Goal: Information Seeking & Learning: Learn about a topic

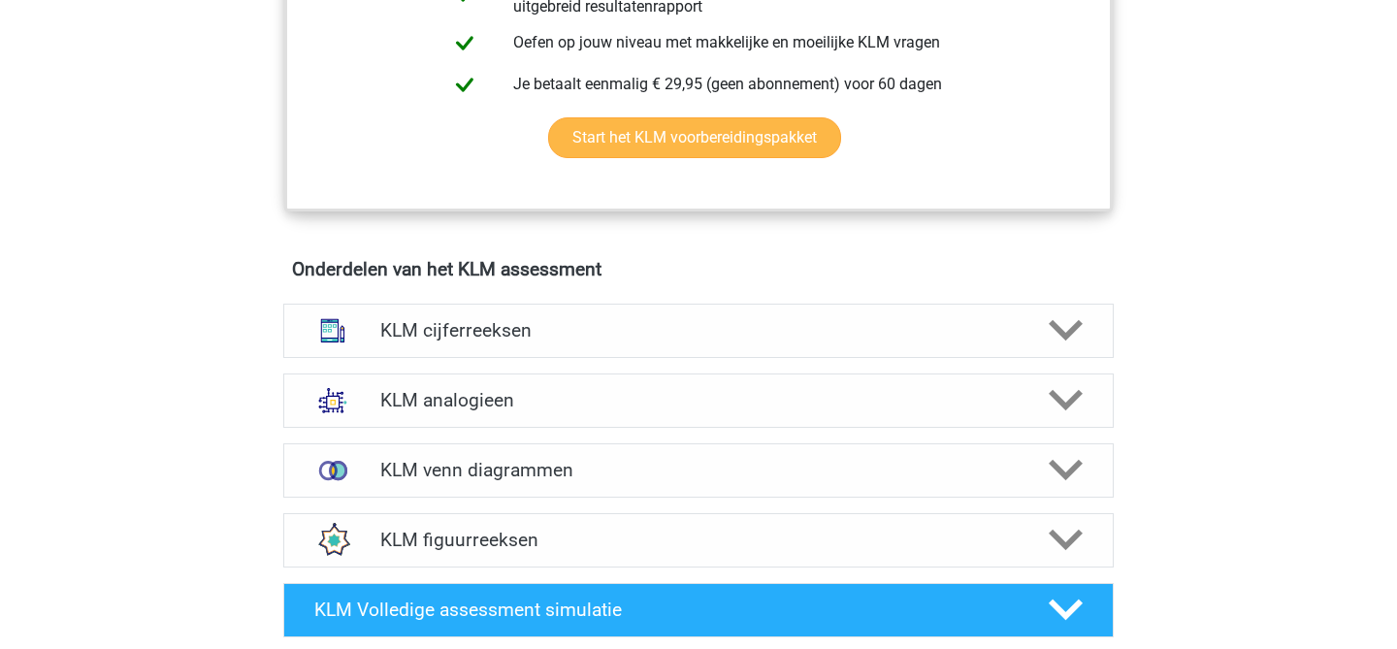
scroll to position [1162, 0]
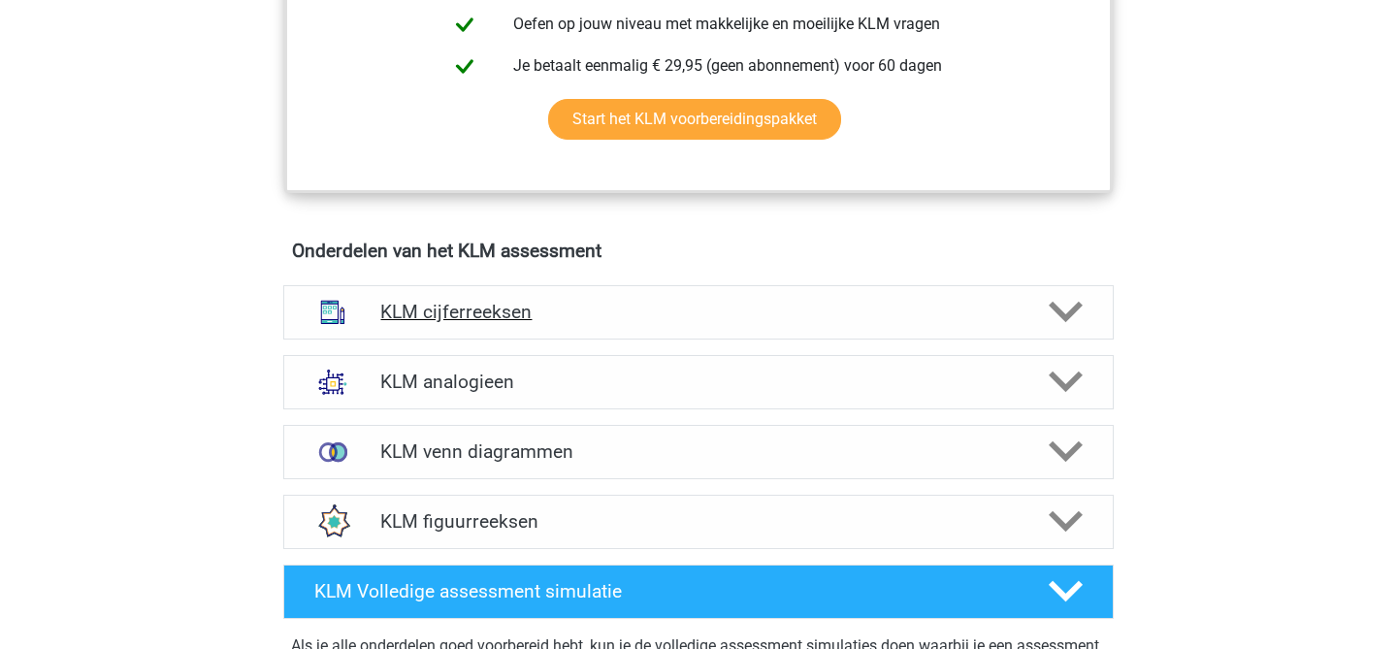
click at [1077, 309] on polygon at bounding box center [1066, 312] width 34 height 21
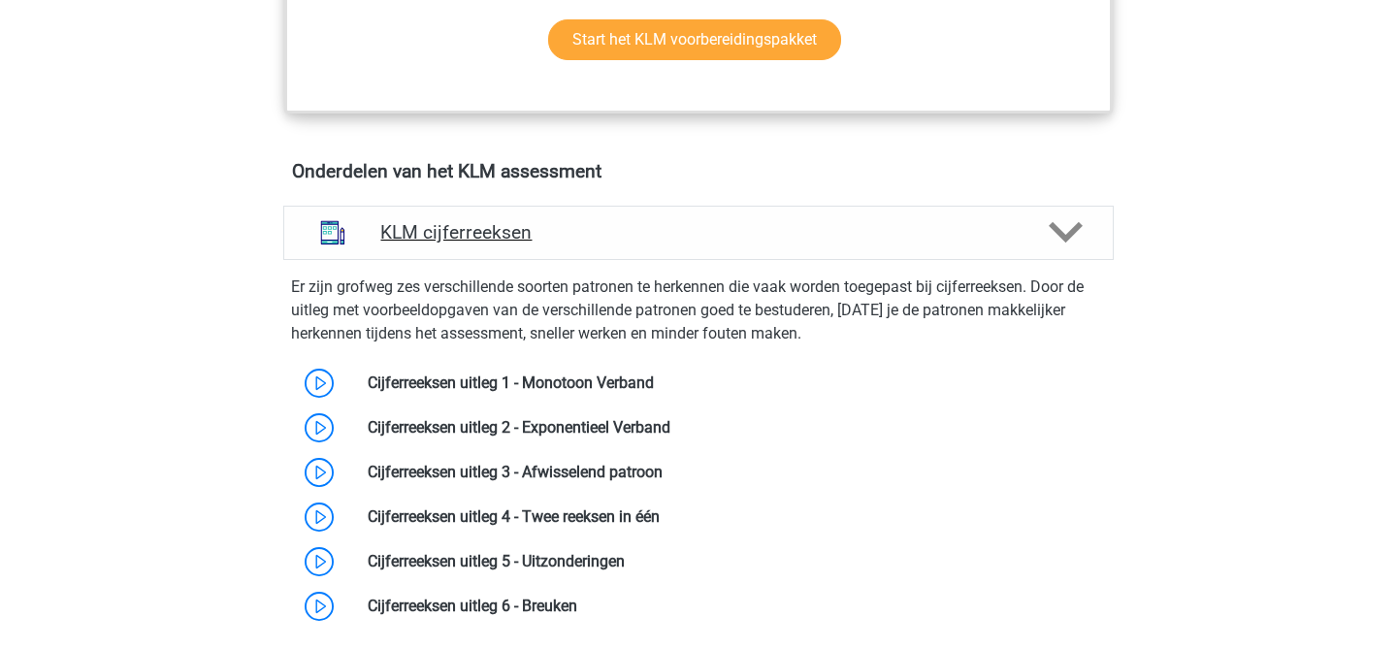
scroll to position [1228, 0]
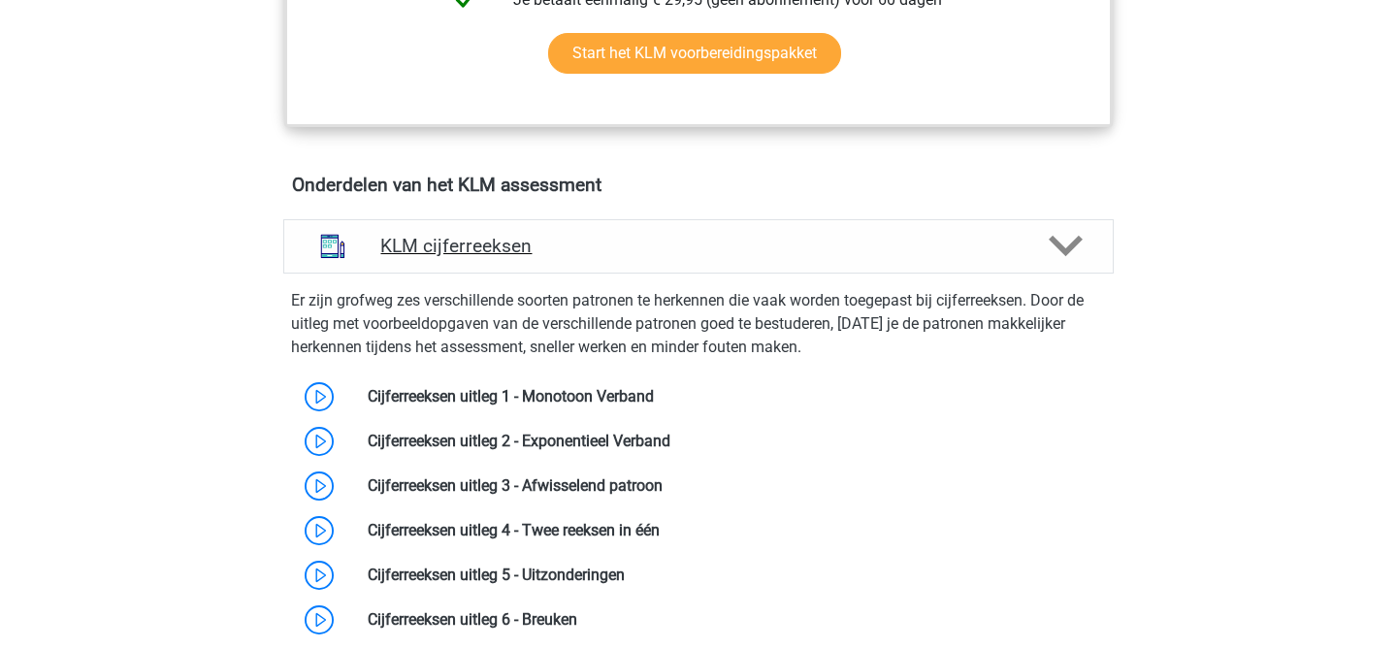
click at [1068, 265] on div "KLM cijferreeksen" at bounding box center [698, 246] width 831 height 54
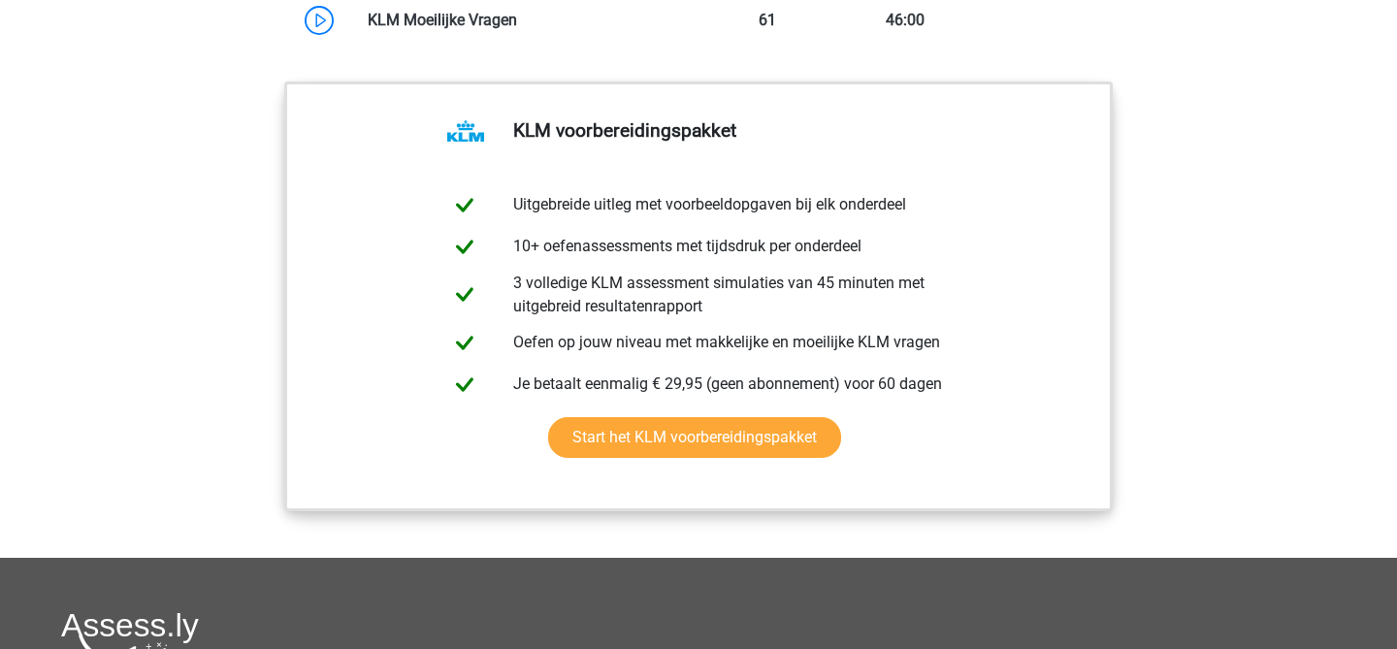
scroll to position [2071, 0]
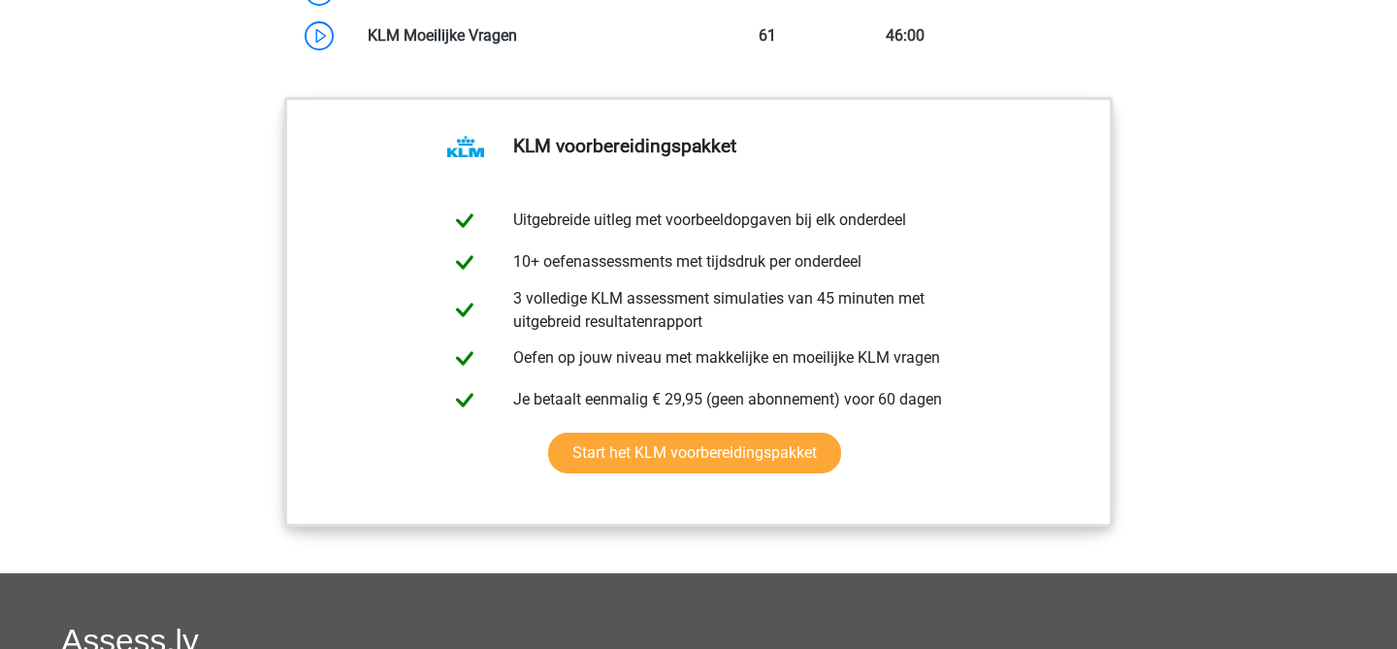
click at [1125, 302] on div "KLM voorbereidingspakket Uitgebreide uitleg met voorbeeldopgaven bij elk onderd…" at bounding box center [699, 331] width 922 height 484
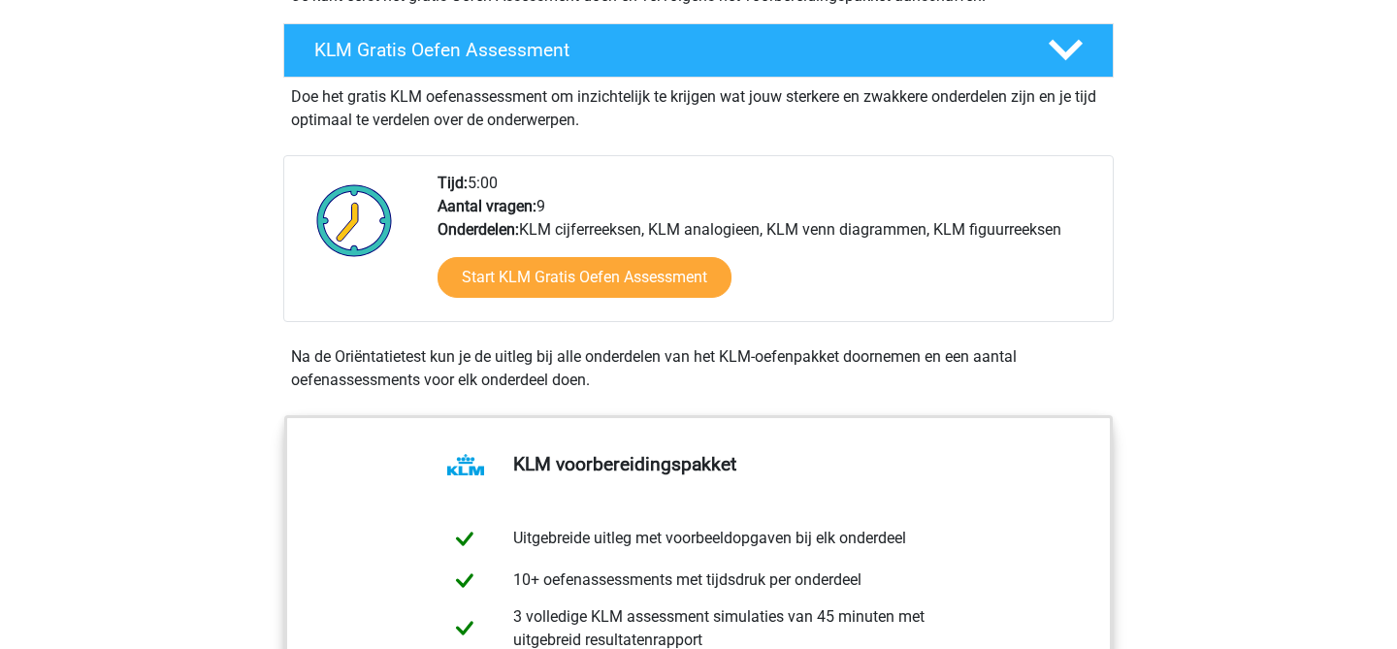
scroll to position [374, 0]
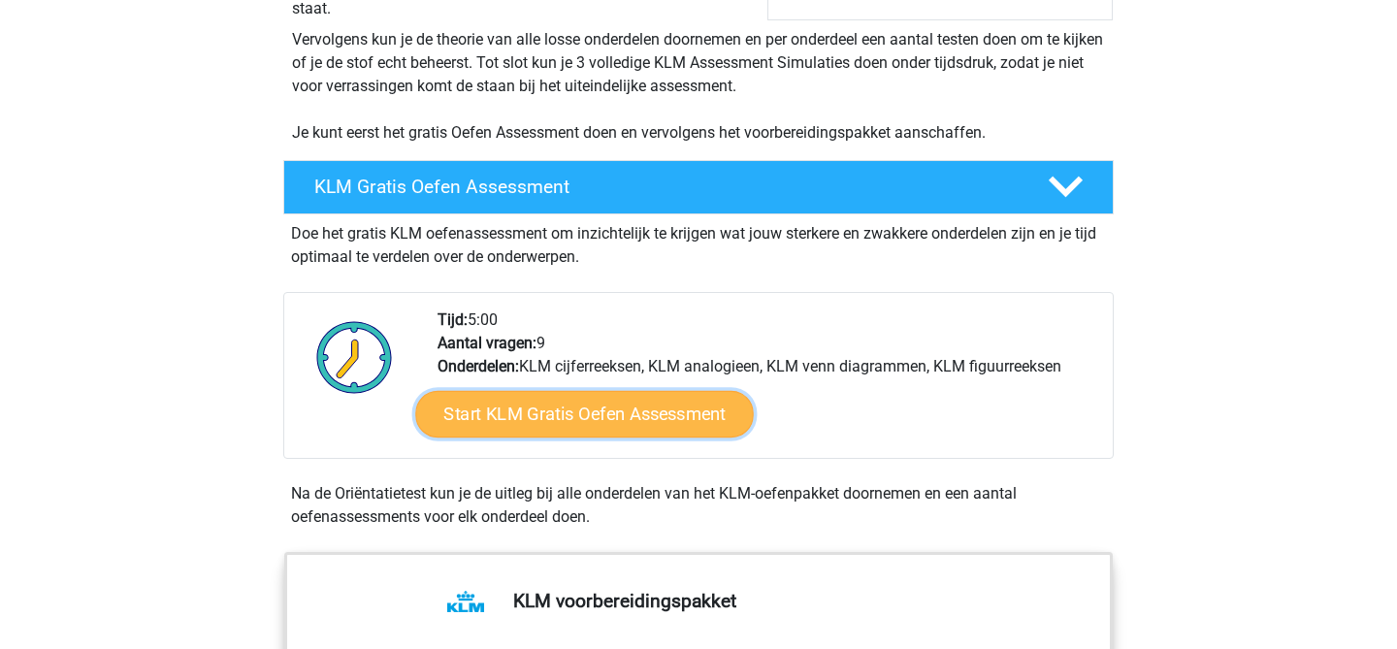
click at [695, 424] on link "Start KLM Gratis Oefen Assessment" at bounding box center [584, 413] width 338 height 47
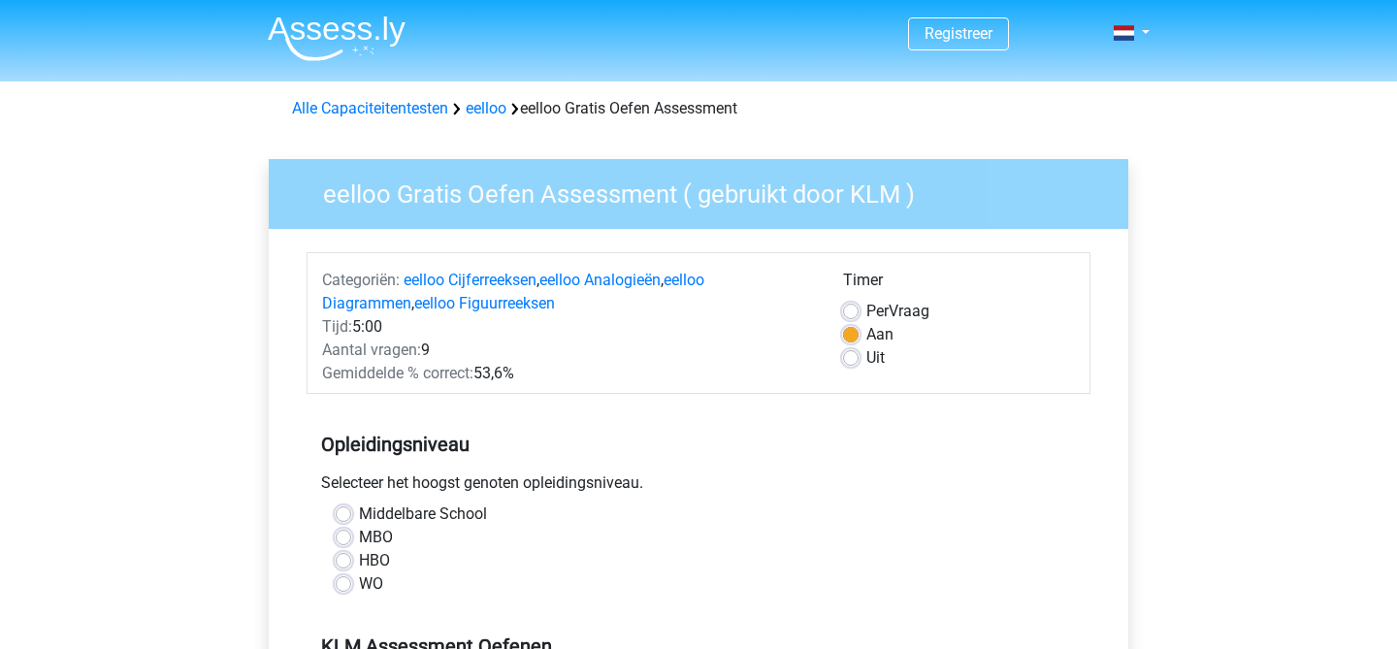
scroll to position [154, 0]
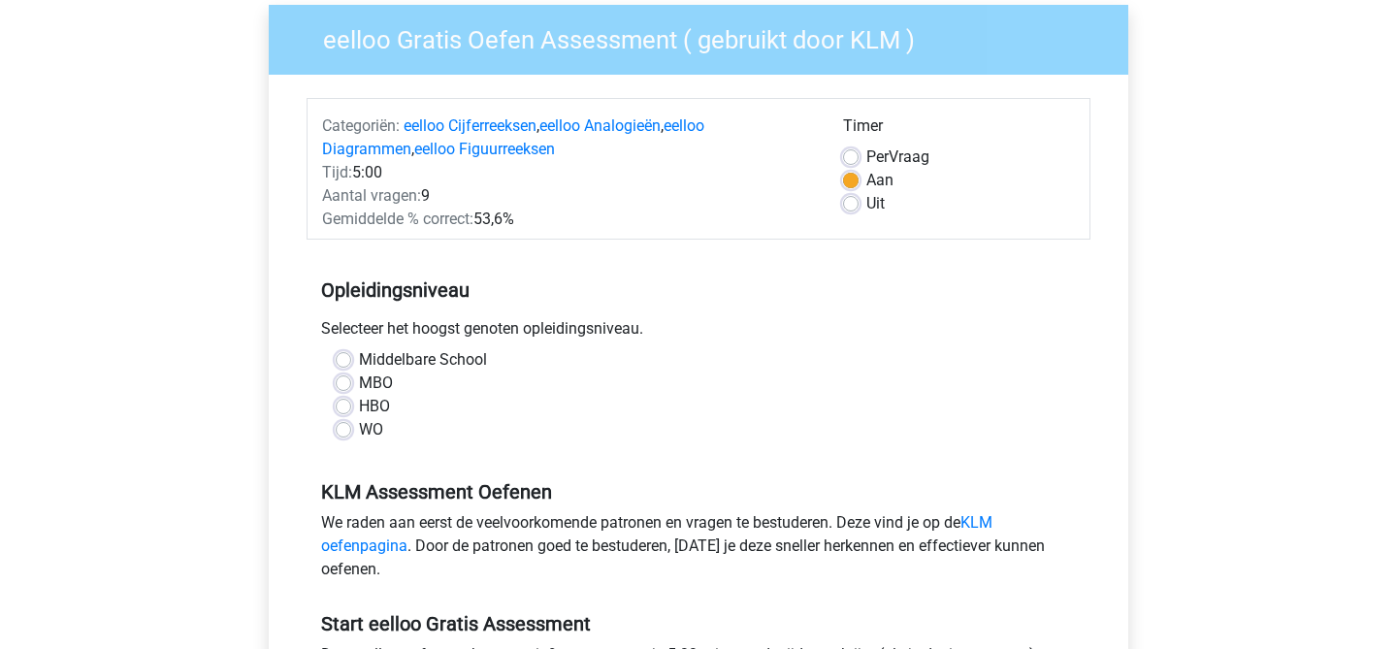
click at [359, 410] on label "HBO" at bounding box center [374, 406] width 31 height 23
click at [348, 410] on input "HBO" at bounding box center [344, 404] width 16 height 19
radio input "true"
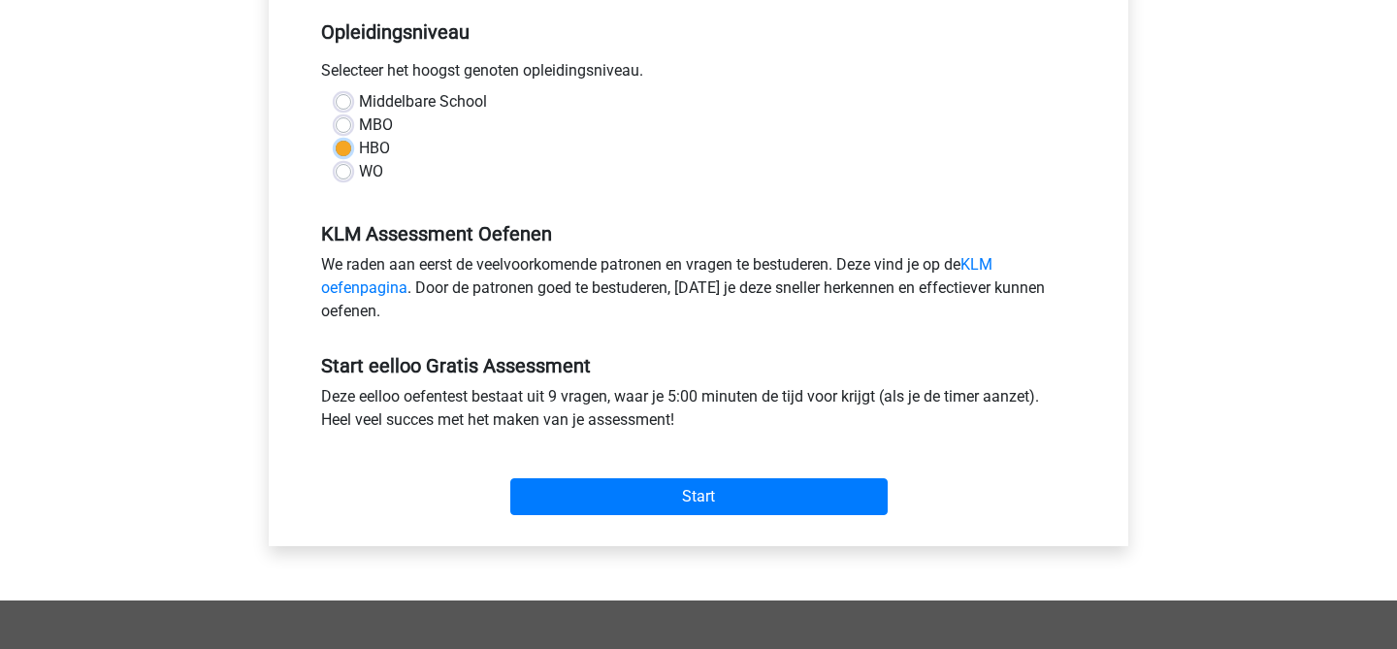
scroll to position [415, 0]
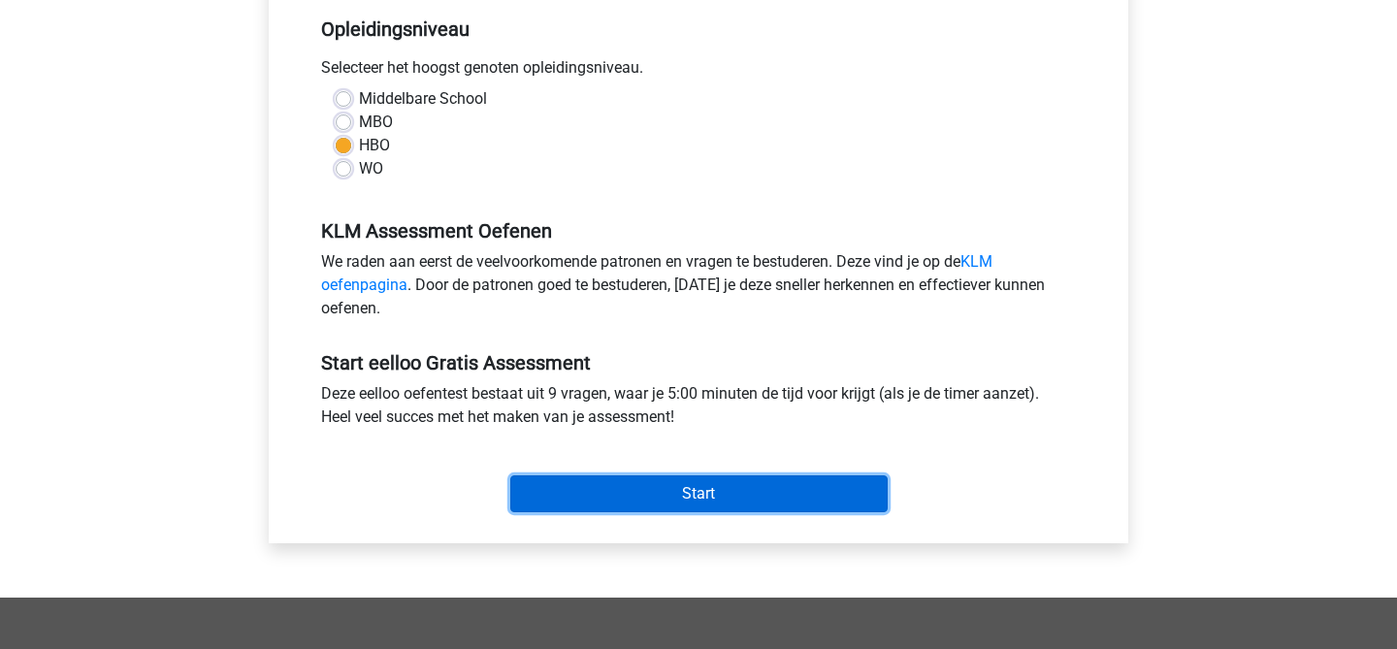
click at [677, 488] on input "Start" at bounding box center [698, 493] width 377 height 37
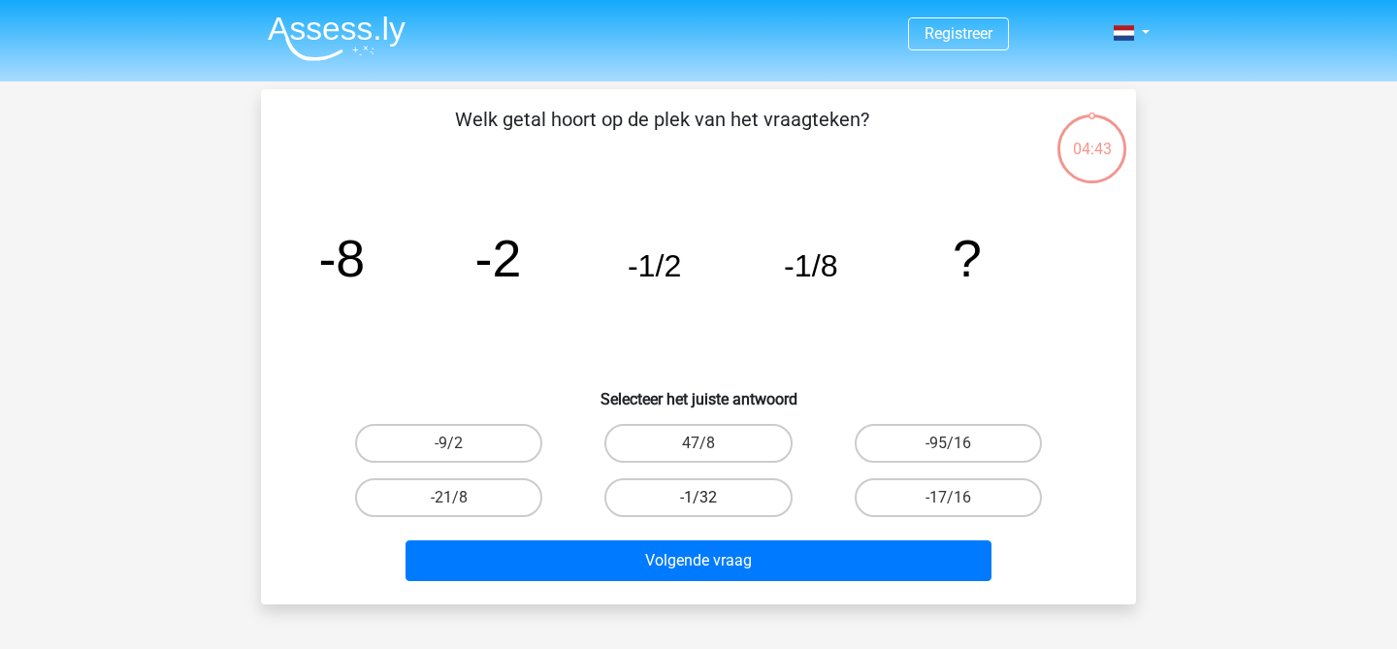
click at [647, 494] on label "-1/32" at bounding box center [697, 497] width 187 height 39
click at [699, 498] on input "-1/32" at bounding box center [705, 504] width 13 height 13
radio input "true"
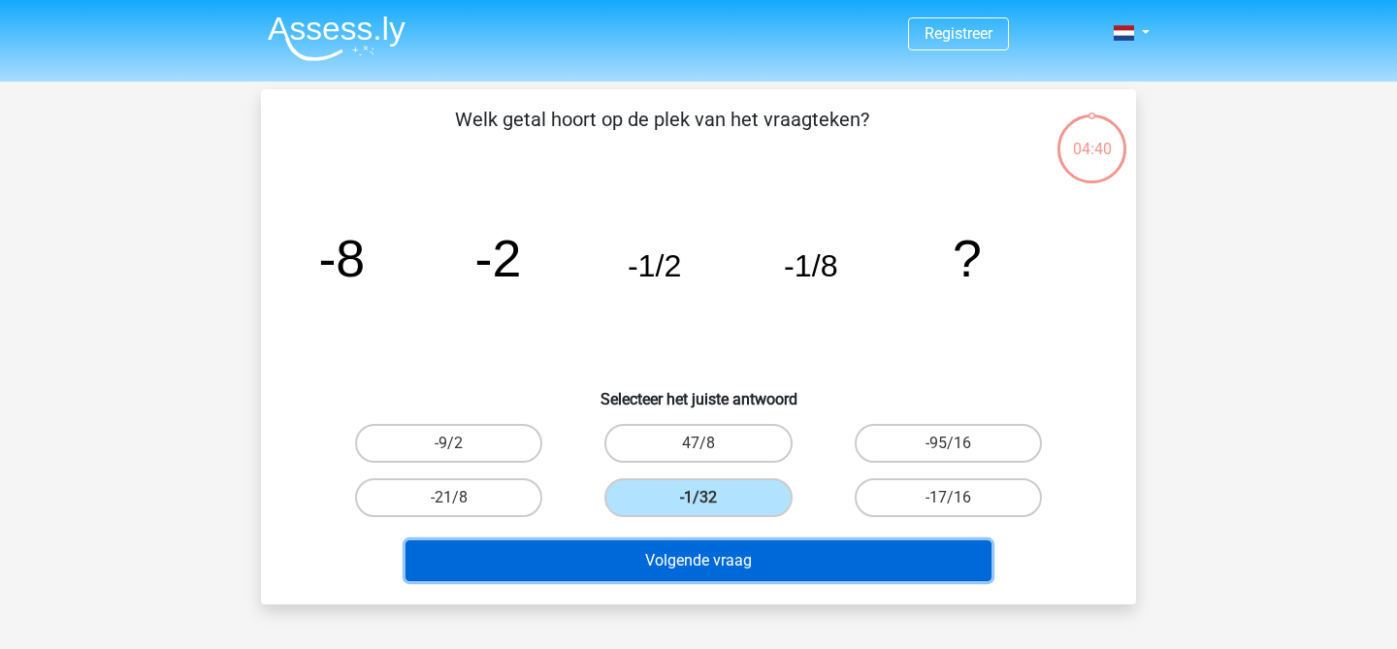
click at [609, 571] on button "Volgende vraag" at bounding box center [699, 560] width 587 height 41
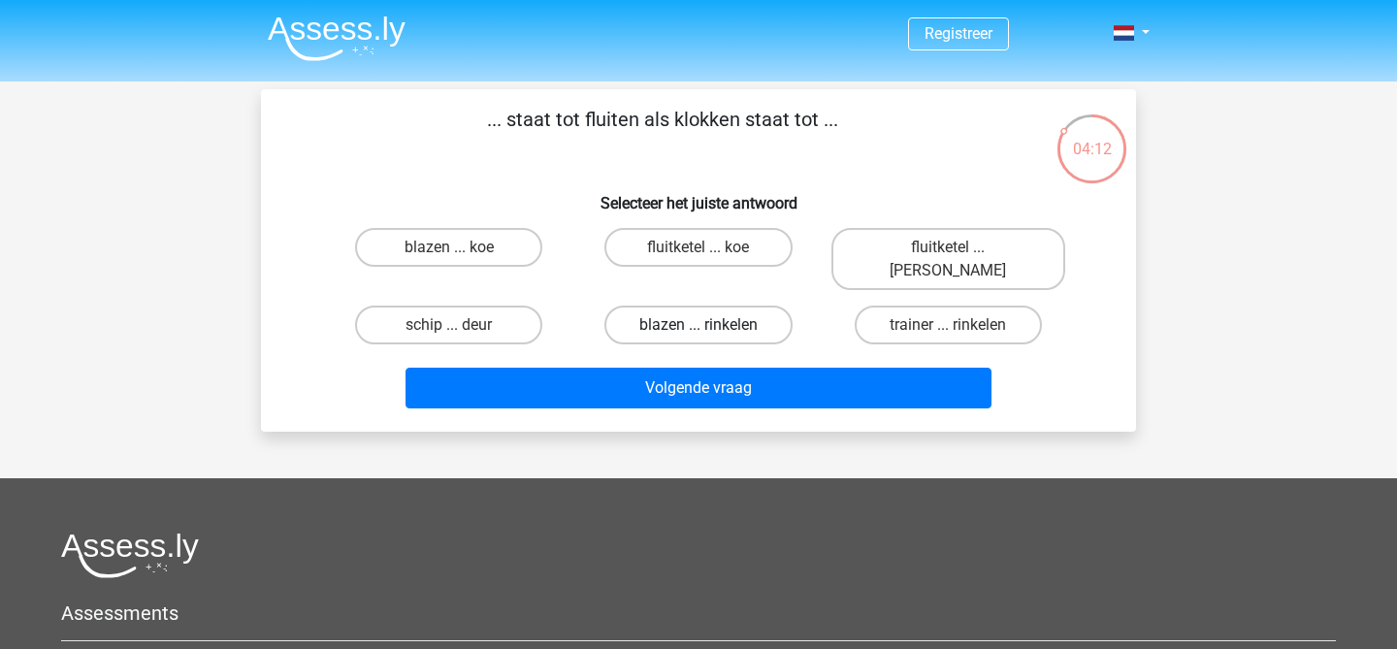
click at [696, 306] on label "blazen ... rinkelen" at bounding box center [697, 325] width 187 height 39
click at [699, 325] on input "blazen ... rinkelen" at bounding box center [705, 331] width 13 height 13
radio input "true"
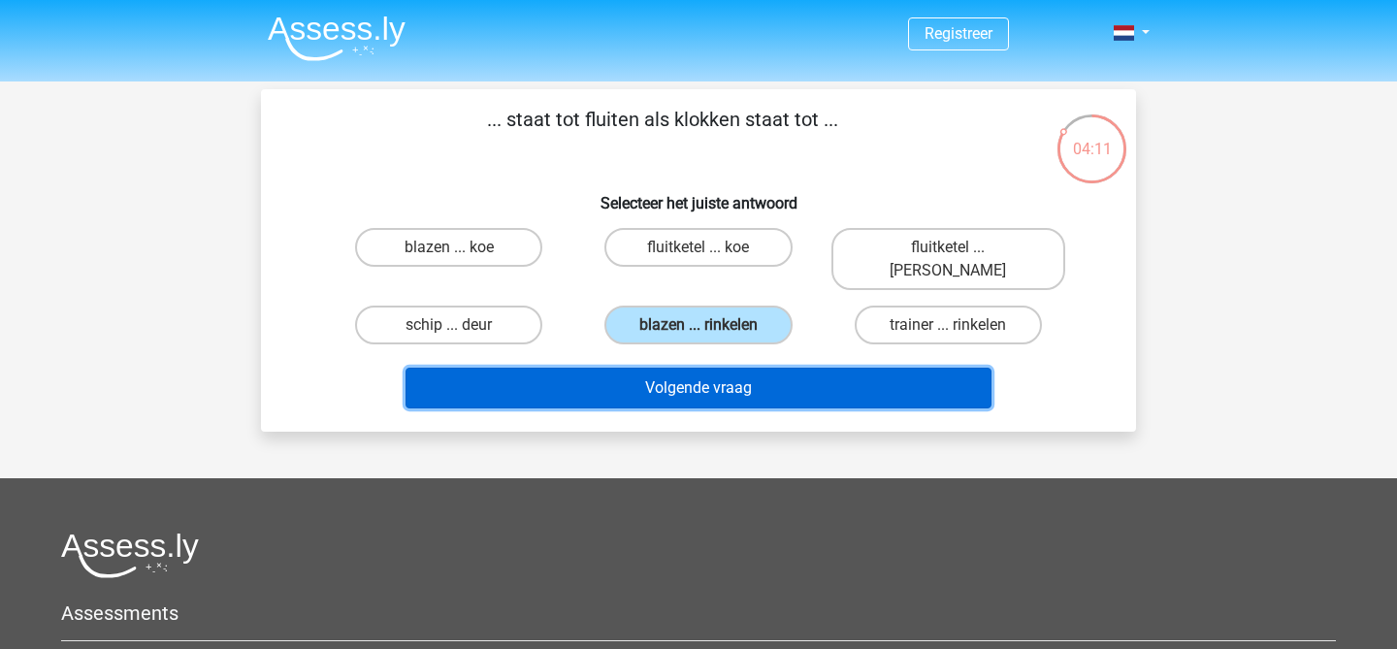
click at [700, 369] on button "Volgende vraag" at bounding box center [699, 388] width 587 height 41
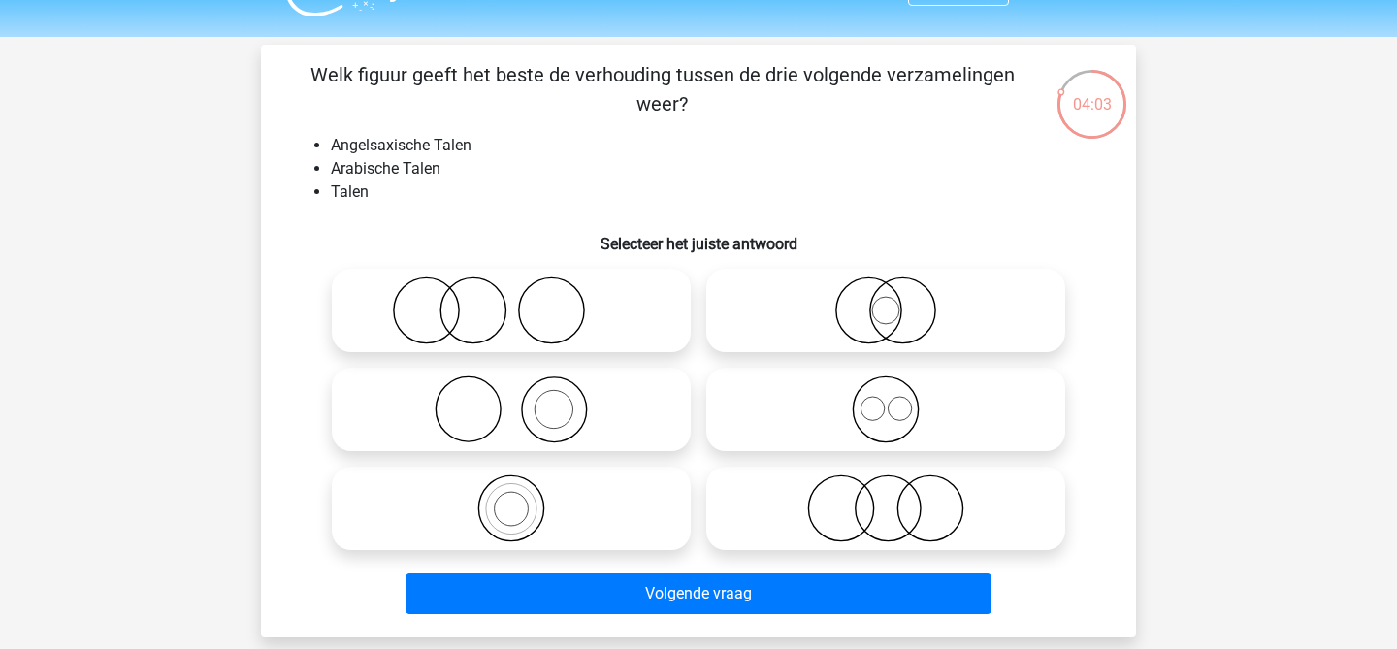
scroll to position [48, 0]
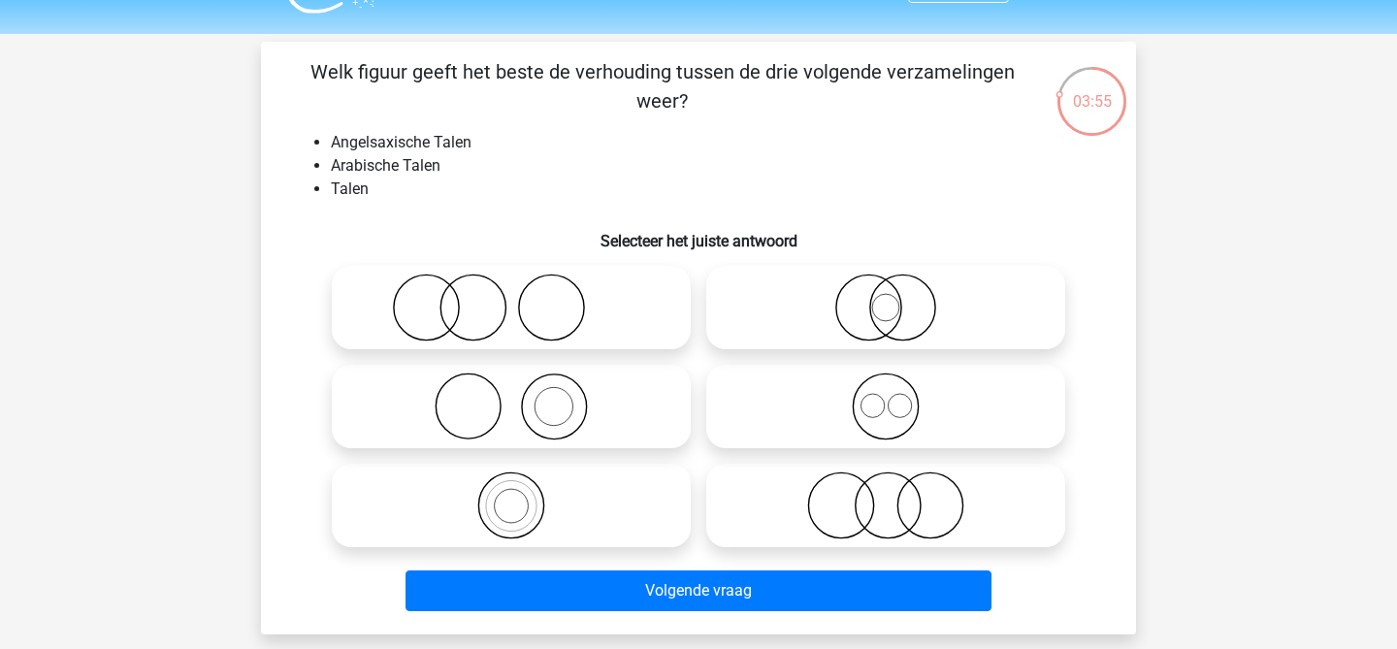
click at [418, 144] on li "Angelsaxische Talen" at bounding box center [718, 142] width 774 height 23
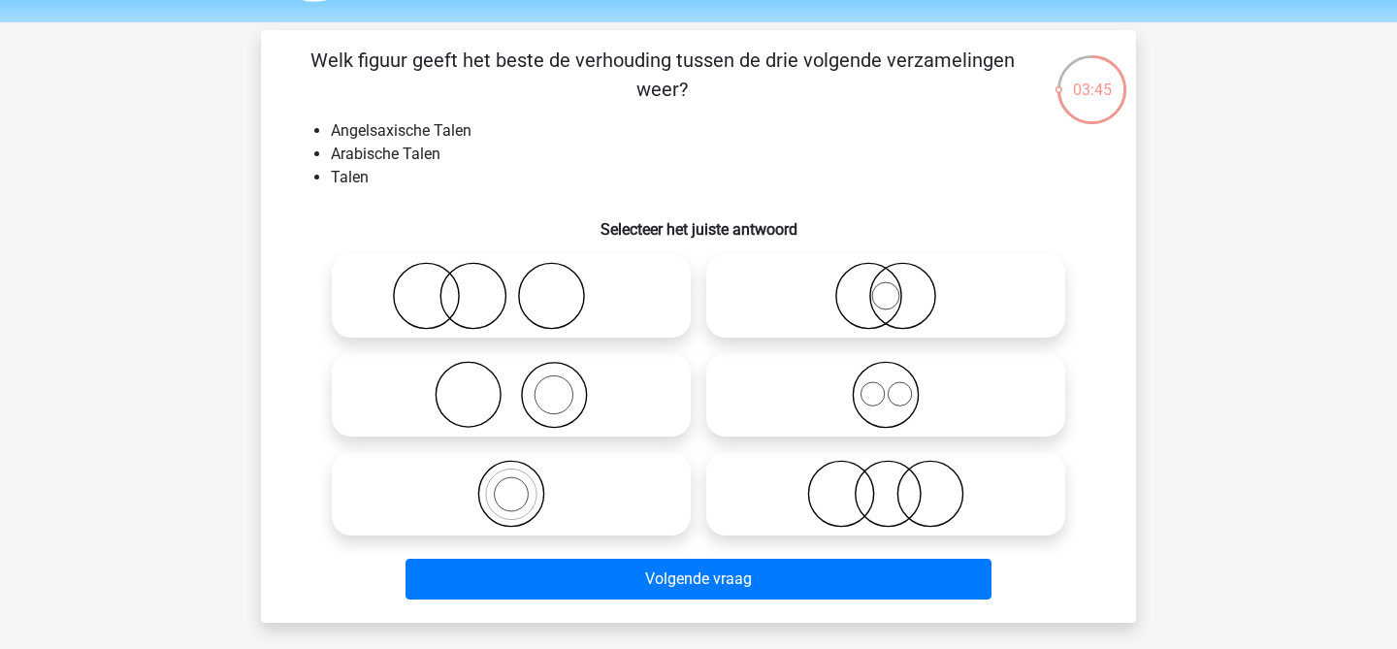
scroll to position [57, 0]
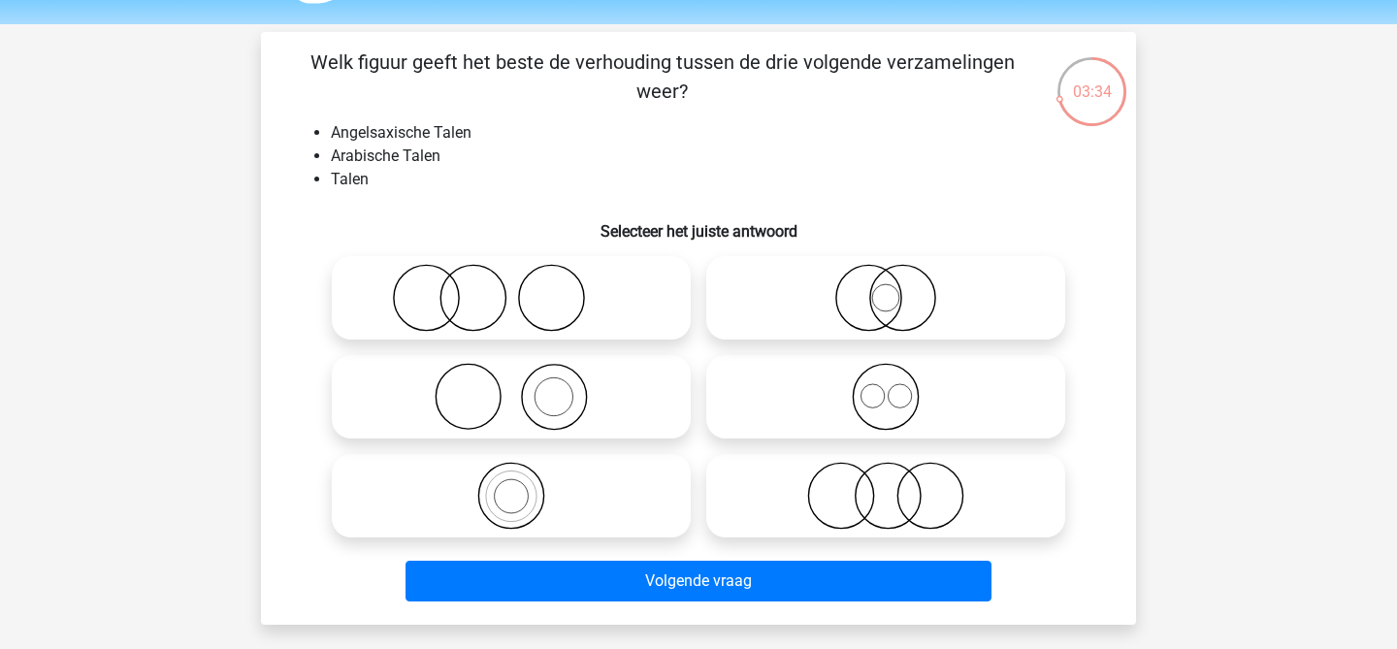
click at [854, 422] on icon at bounding box center [885, 397] width 343 height 68
click at [886, 387] on input "radio" at bounding box center [892, 381] width 13 height 13
radio input "true"
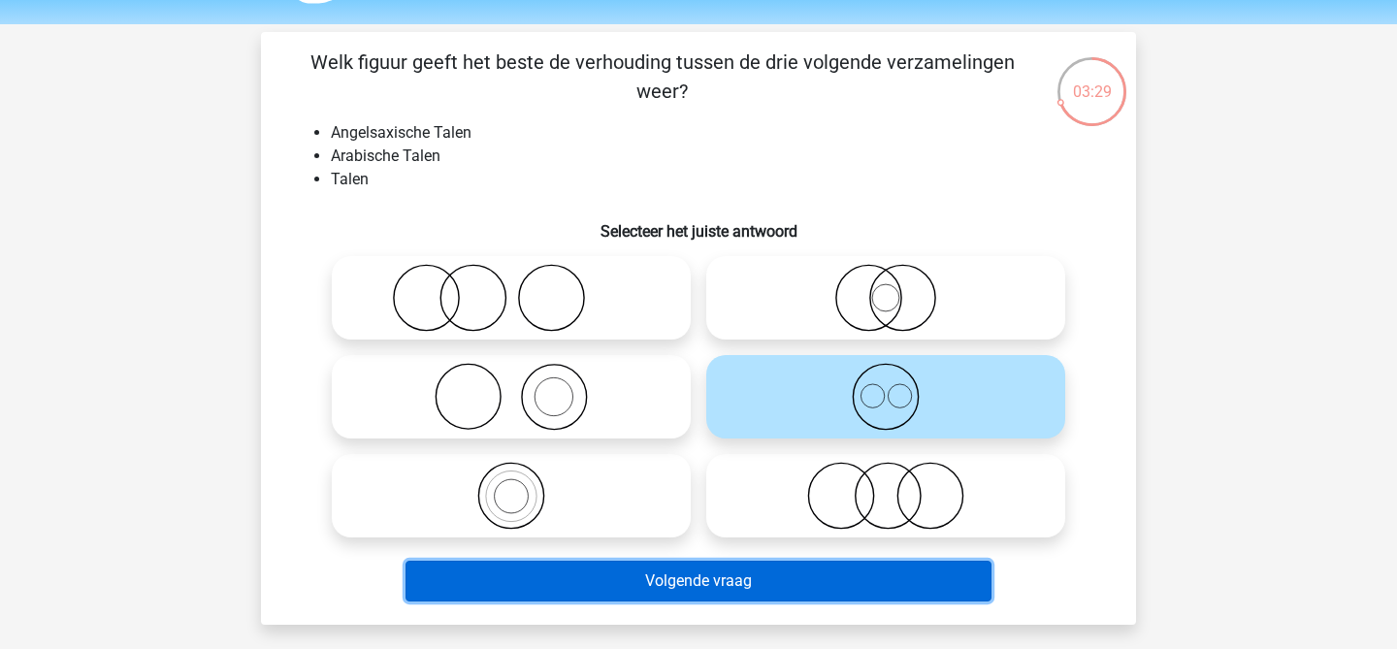
click at [647, 591] on button "Volgende vraag" at bounding box center [699, 581] width 587 height 41
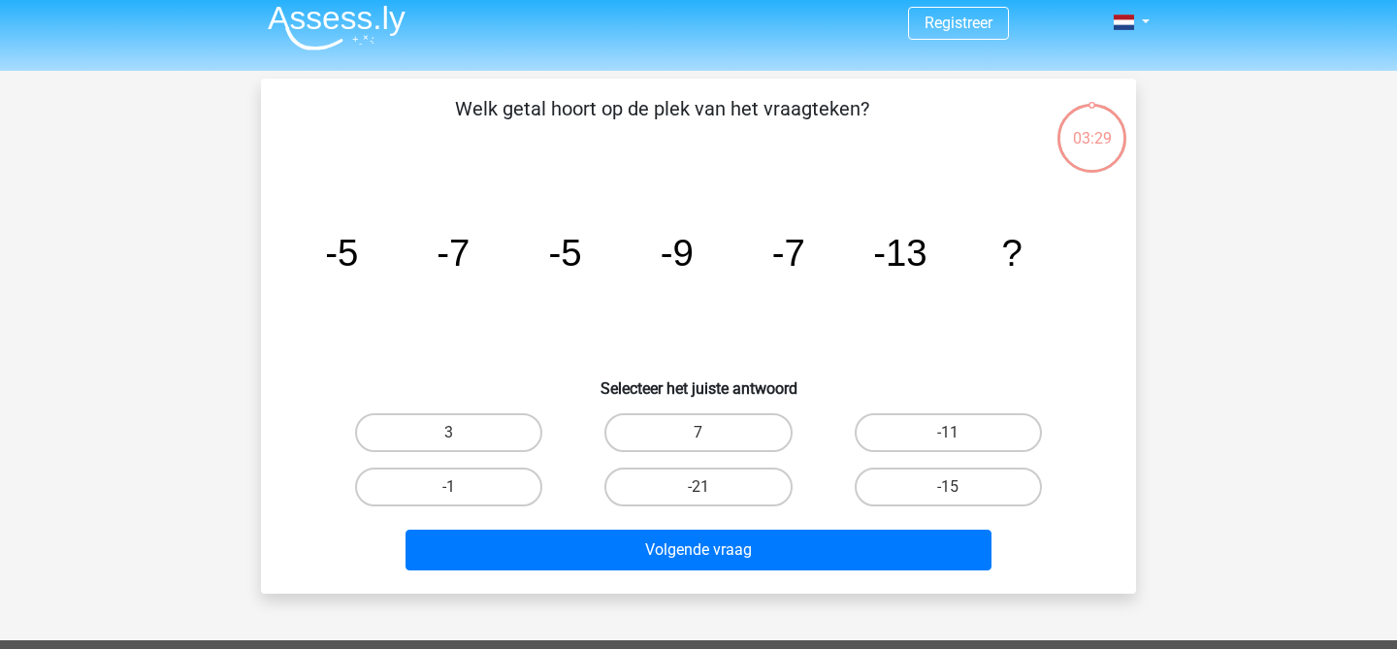
scroll to position [0, 0]
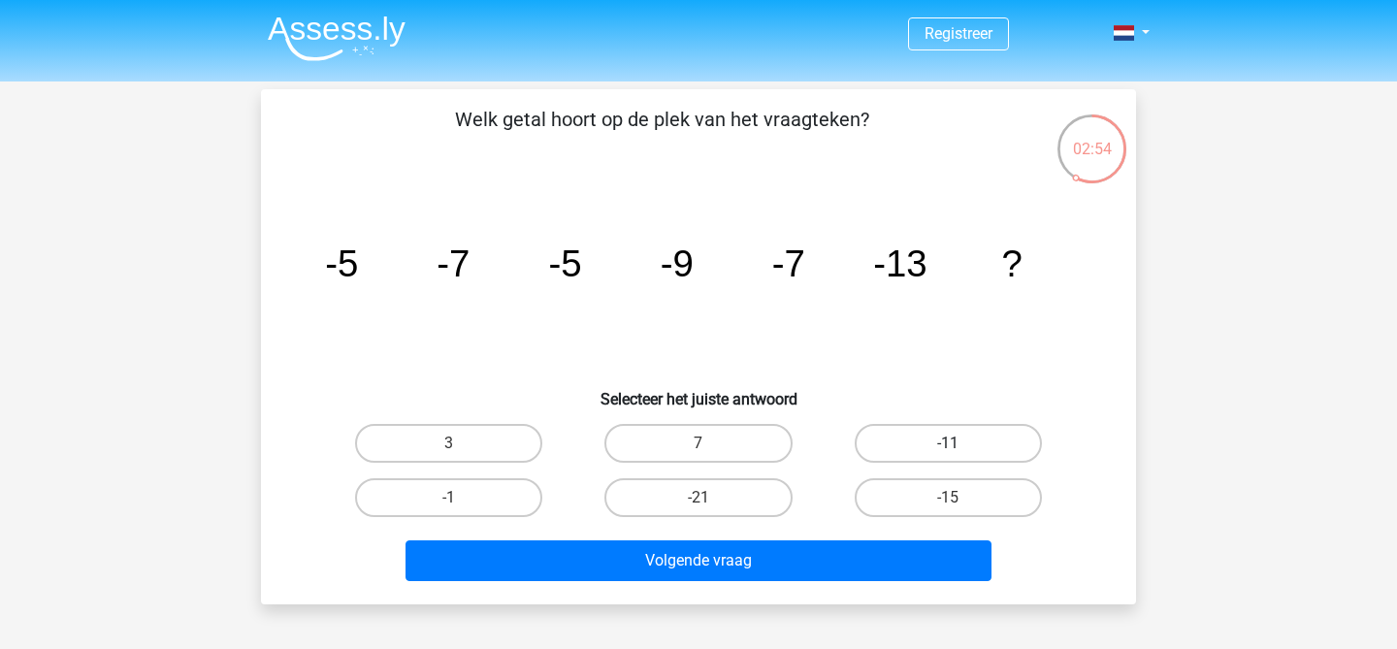
click at [930, 432] on label "-11" at bounding box center [948, 443] width 187 height 39
click at [948, 443] on input "-11" at bounding box center [954, 449] width 13 height 13
radio input "true"
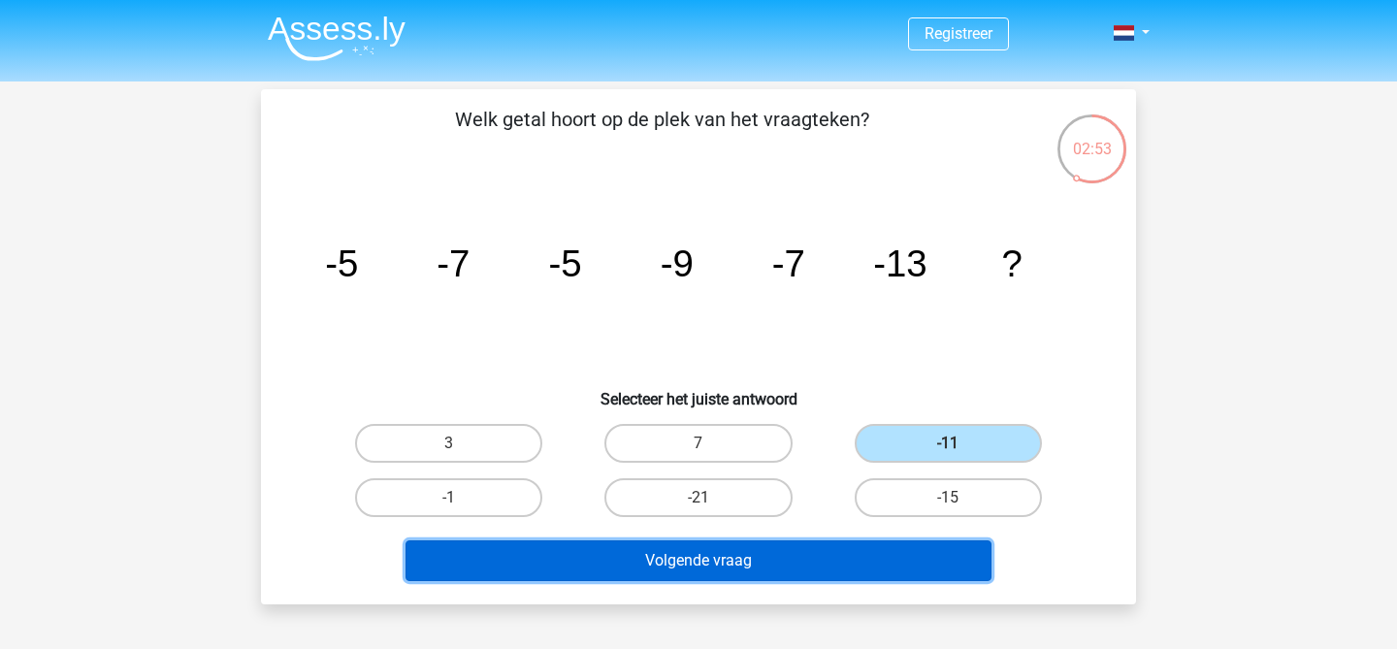
click at [797, 569] on button "Volgende vraag" at bounding box center [699, 560] width 587 height 41
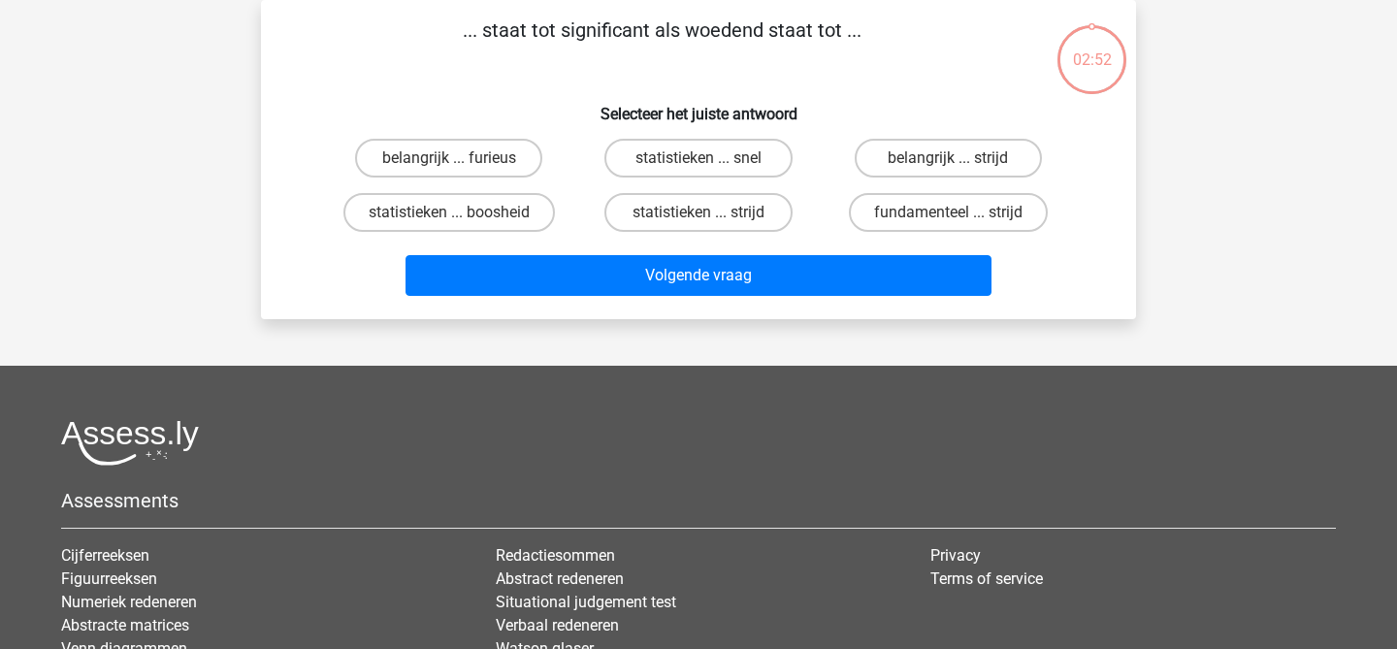
scroll to position [15, 0]
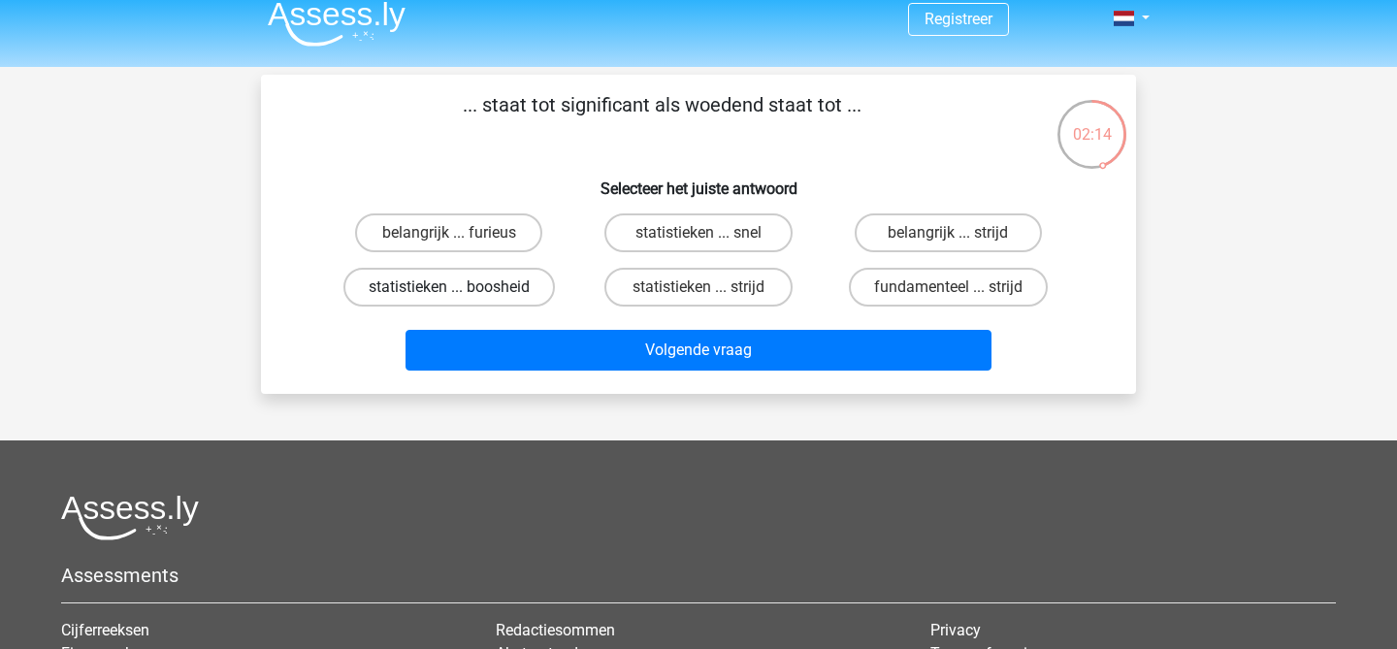
click at [522, 301] on label "statistieken ... boosheid" at bounding box center [449, 287] width 212 height 39
click at [462, 300] on input "statistieken ... boosheid" at bounding box center [455, 293] width 13 height 13
radio input "true"
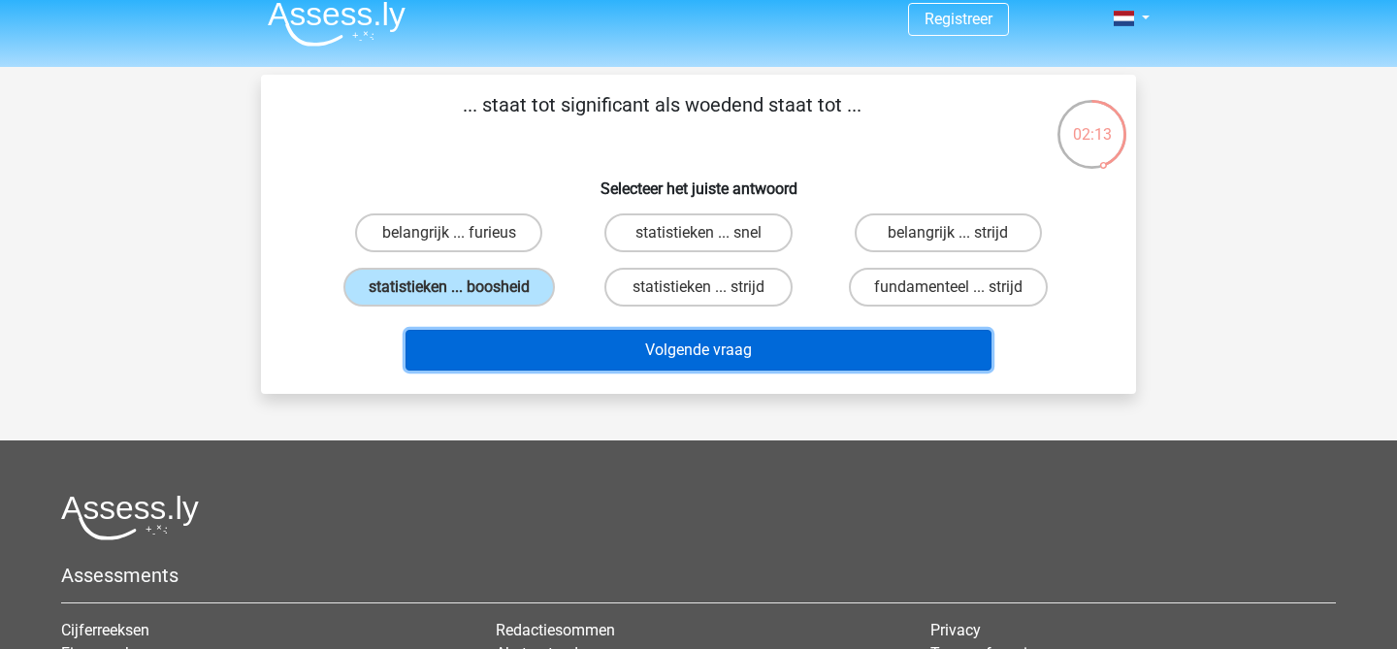
click at [549, 348] on button "Volgende vraag" at bounding box center [699, 350] width 587 height 41
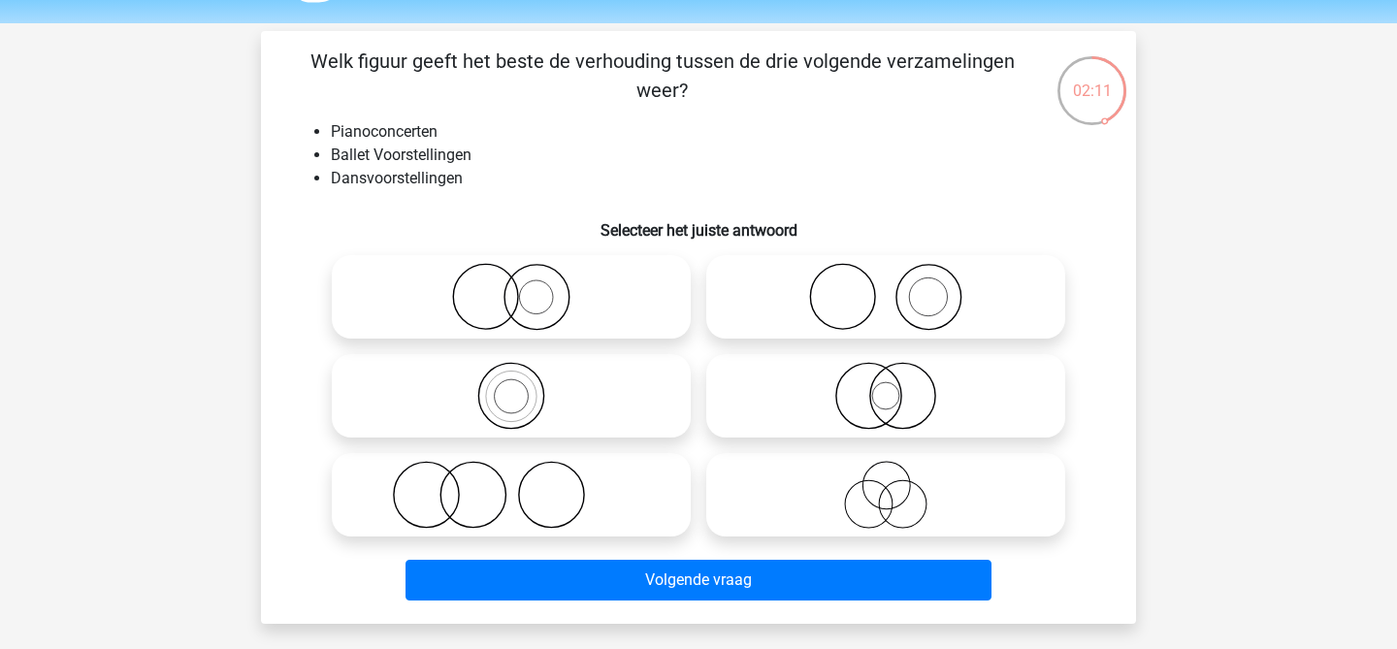
scroll to position [51, 0]
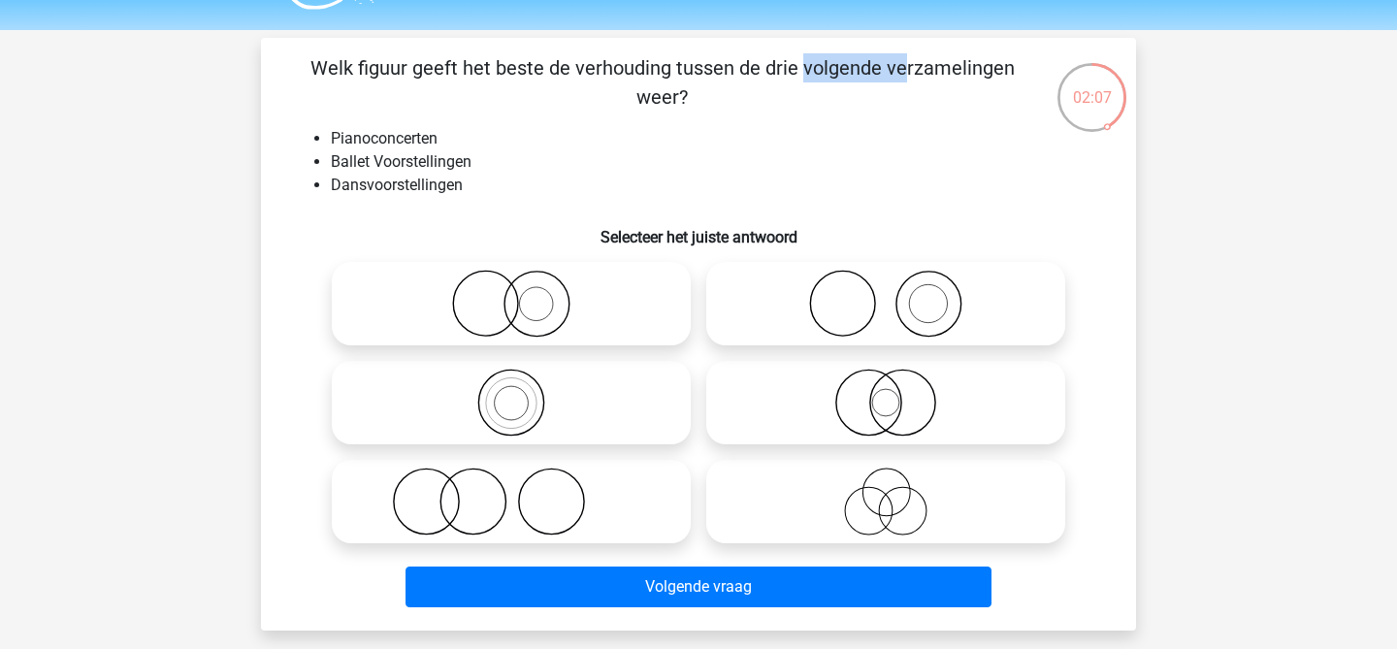
drag, startPoint x: 411, startPoint y: 73, endPoint x: 499, endPoint y: 80, distance: 87.6
click at [499, 80] on p "Welk figuur geeft het beste de verhouding tussen de drie volgende verzamelingen…" at bounding box center [662, 82] width 740 height 58
click at [363, 169] on li "Ballet Voorstellingen" at bounding box center [718, 161] width 774 height 23
click at [392, 169] on li "Ballet Voorstellingen" at bounding box center [718, 161] width 774 height 23
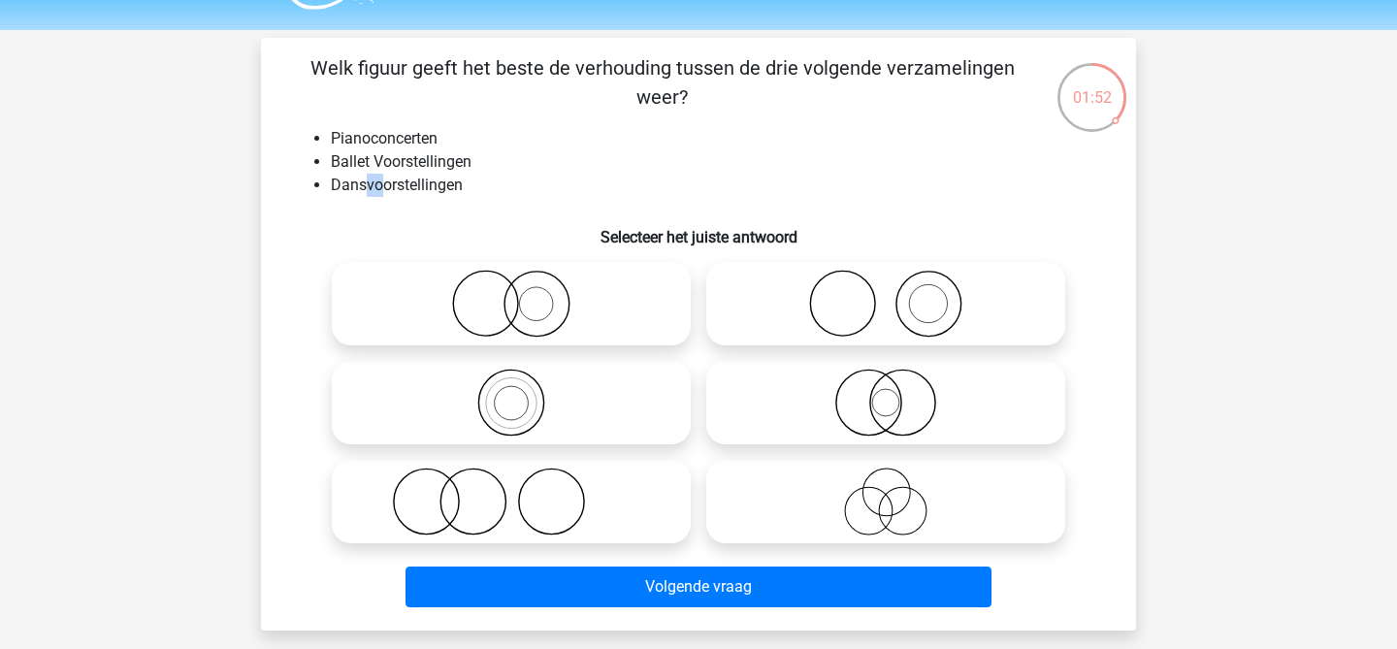
drag, startPoint x: 362, startPoint y: 187, endPoint x: 386, endPoint y: 187, distance: 24.3
click at [386, 187] on li "Dansvoorstellingen" at bounding box center [718, 185] width 774 height 23
drag, startPoint x: 367, startPoint y: 162, endPoint x: 381, endPoint y: 161, distance: 14.6
click at [381, 161] on li "Ballet Voorstellingen" at bounding box center [718, 161] width 774 height 23
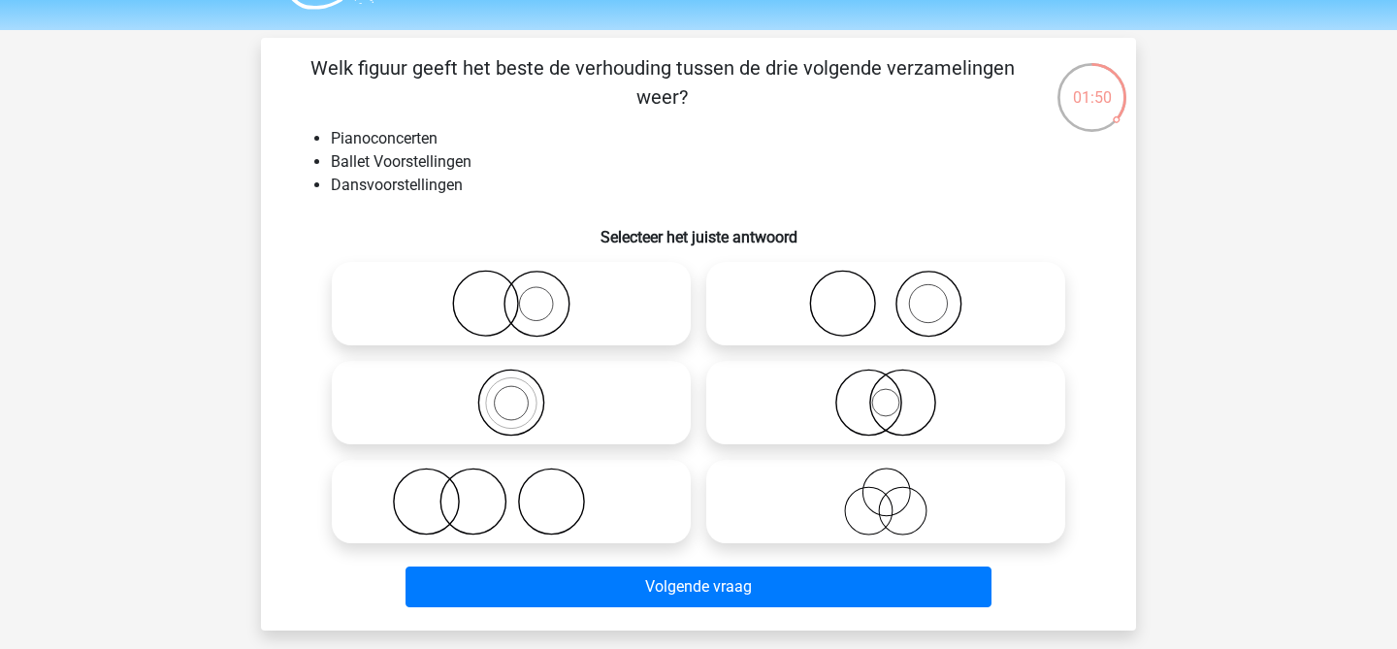
click at [381, 161] on li "Ballet Voorstellingen" at bounding box center [718, 161] width 774 height 23
click at [855, 506] on icon at bounding box center [885, 502] width 343 height 68
click at [886, 492] on input "radio" at bounding box center [892, 485] width 13 height 13
radio input "true"
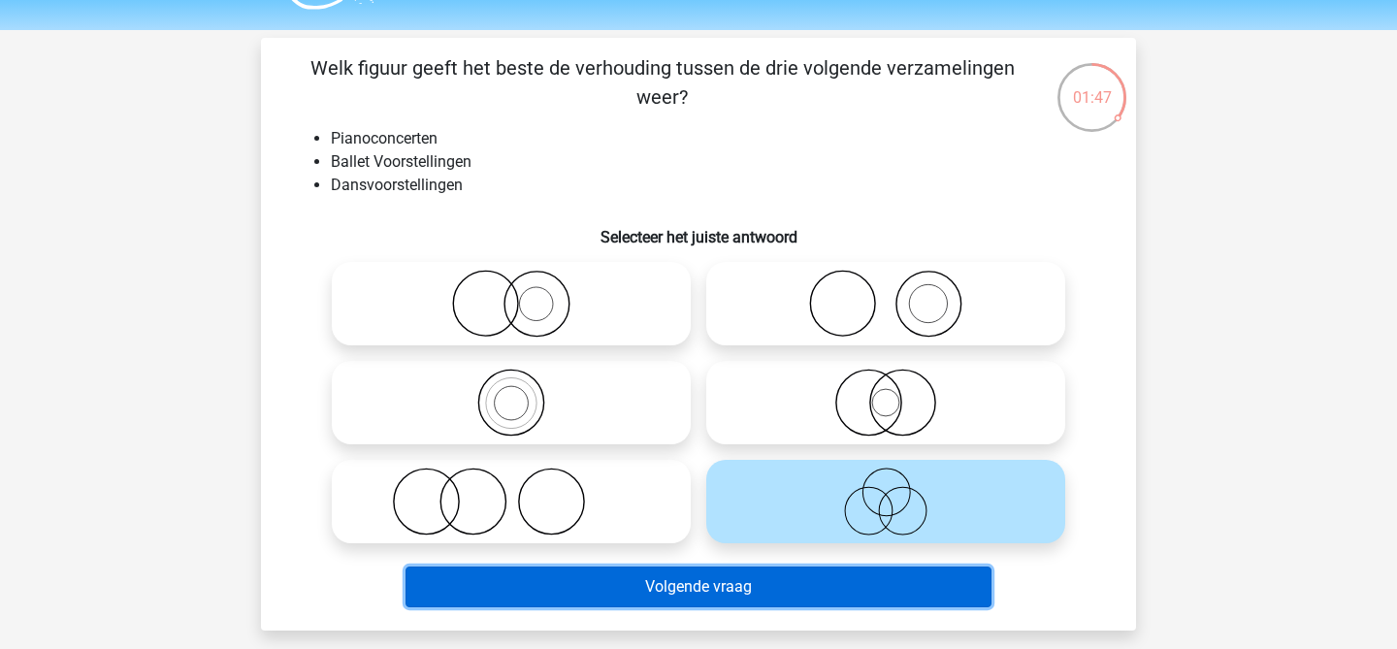
click at [753, 577] on button "Volgende vraag" at bounding box center [699, 587] width 587 height 41
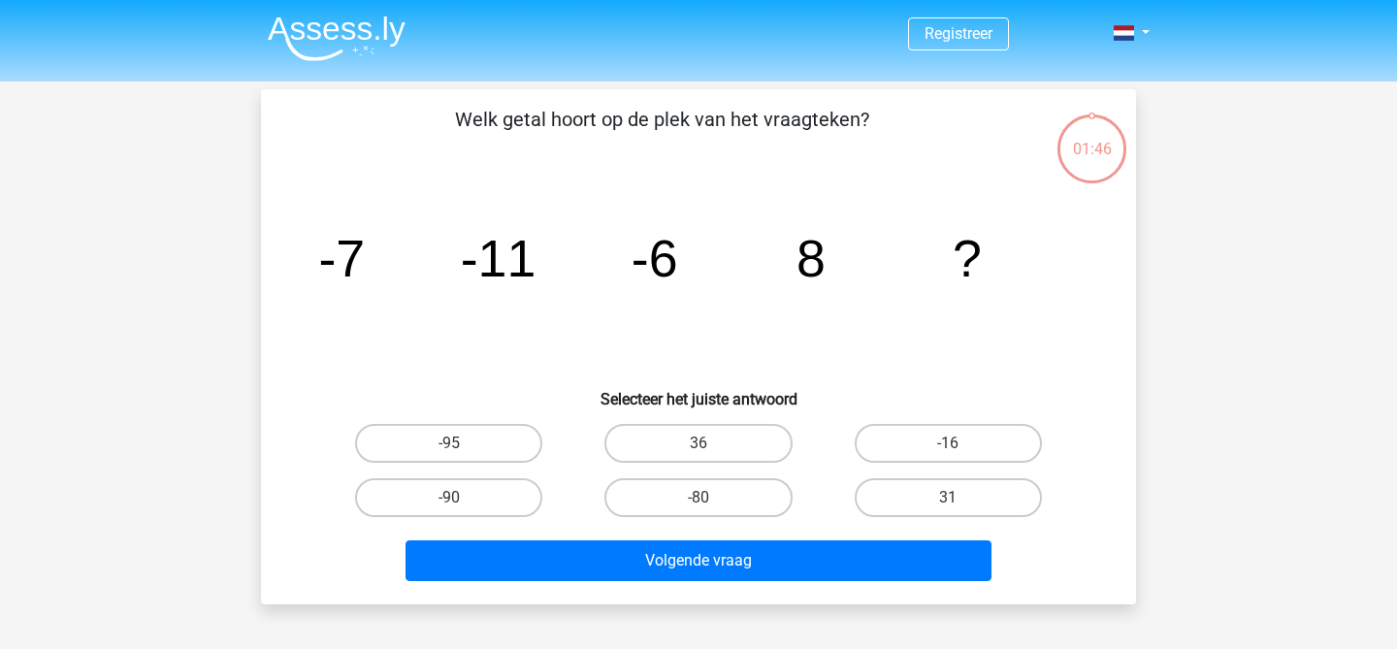
scroll to position [0, 0]
drag, startPoint x: 331, startPoint y: 278, endPoint x: 367, endPoint y: 278, distance: 35.9
click at [367, 278] on icon "image/svg+xml -7 -11 -6 8 ?" at bounding box center [699, 277] width 782 height 196
click at [923, 491] on label "31" at bounding box center [948, 497] width 187 height 39
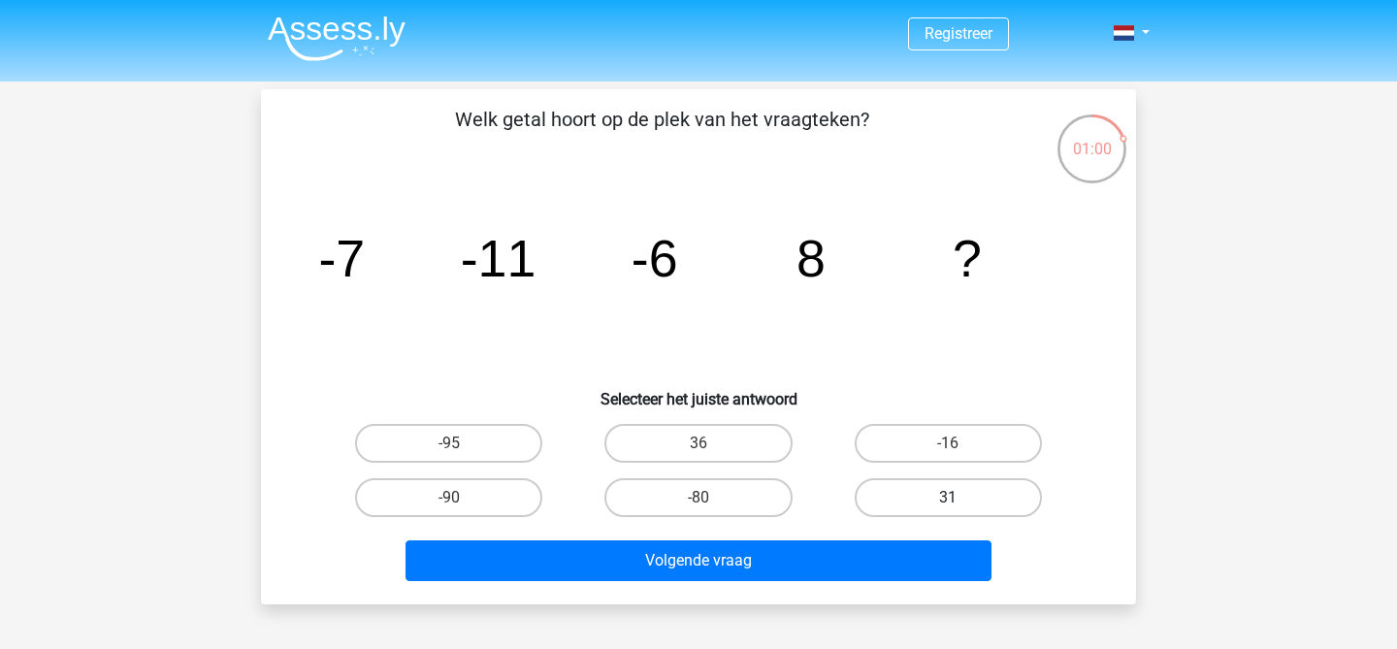
click at [948, 498] on input "31" at bounding box center [954, 504] width 13 height 13
radio input "true"
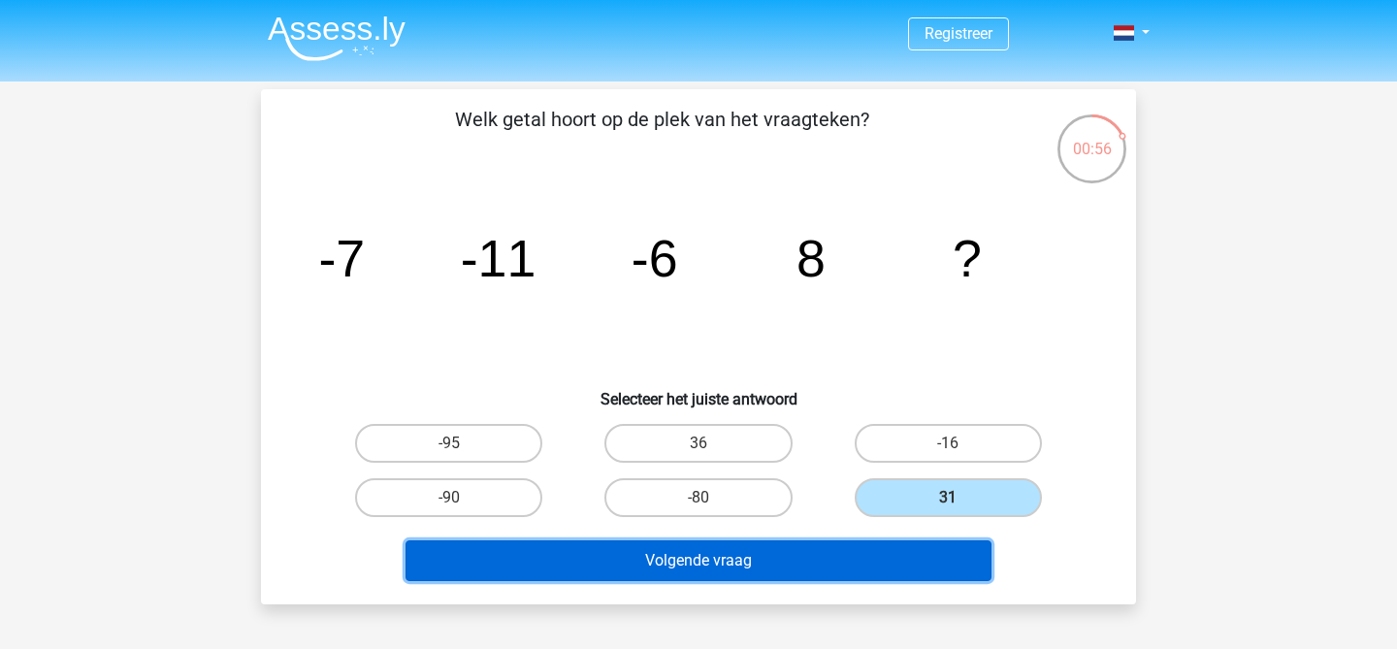
click at [835, 561] on button "Volgende vraag" at bounding box center [699, 560] width 587 height 41
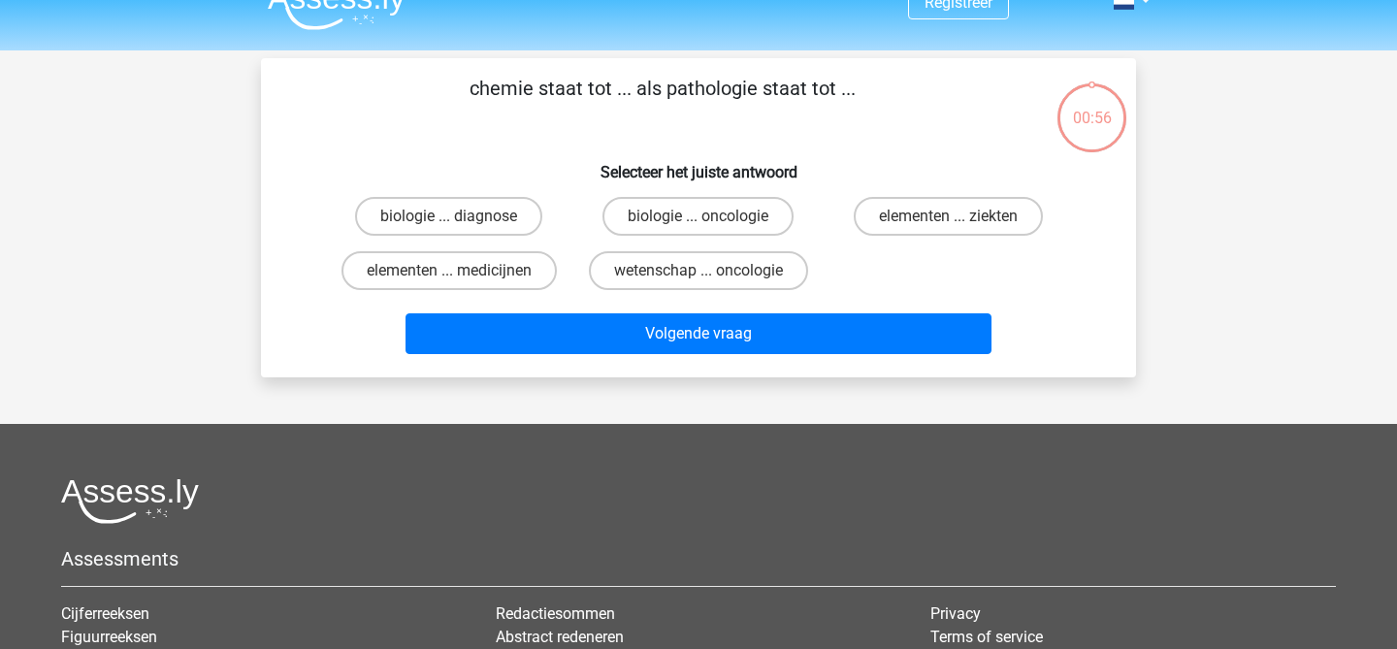
scroll to position [23, 0]
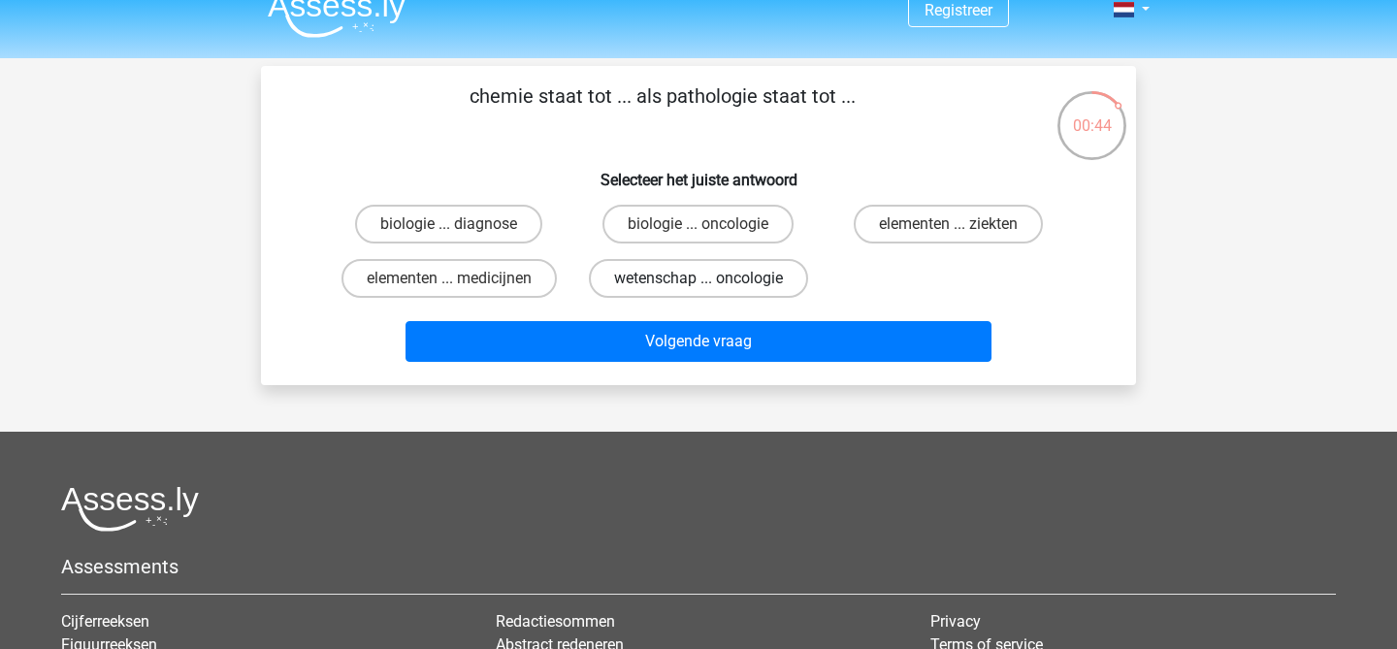
click at [638, 278] on label "wetenschap ... oncologie" at bounding box center [698, 278] width 219 height 39
click at [699, 278] on input "wetenschap ... oncologie" at bounding box center [705, 284] width 13 height 13
radio input "true"
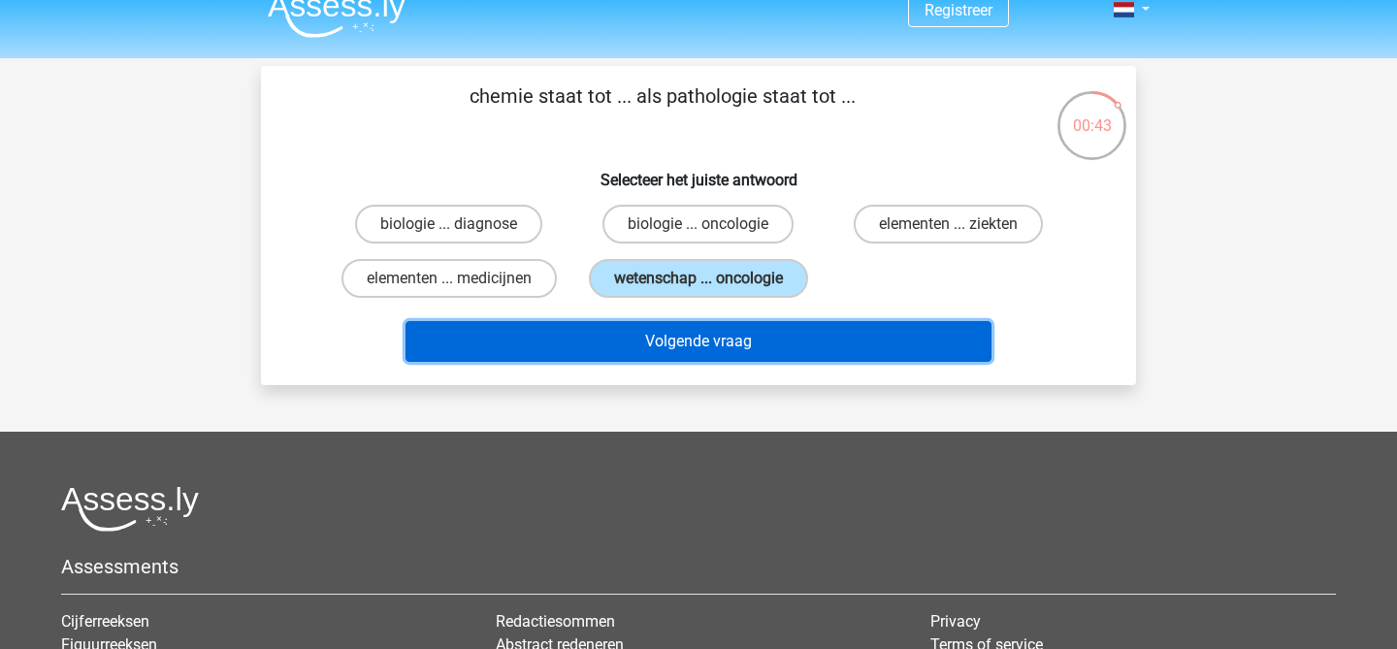
click at [650, 343] on button "Volgende vraag" at bounding box center [699, 341] width 587 height 41
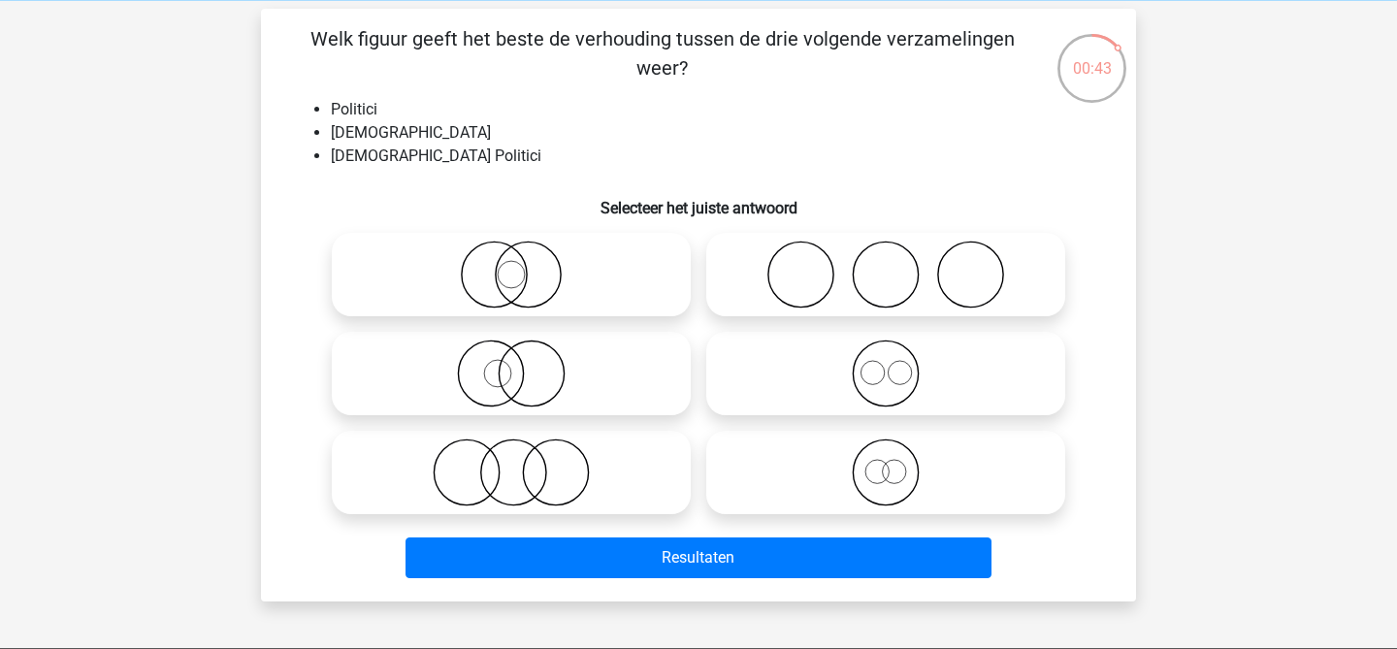
scroll to position [89, 0]
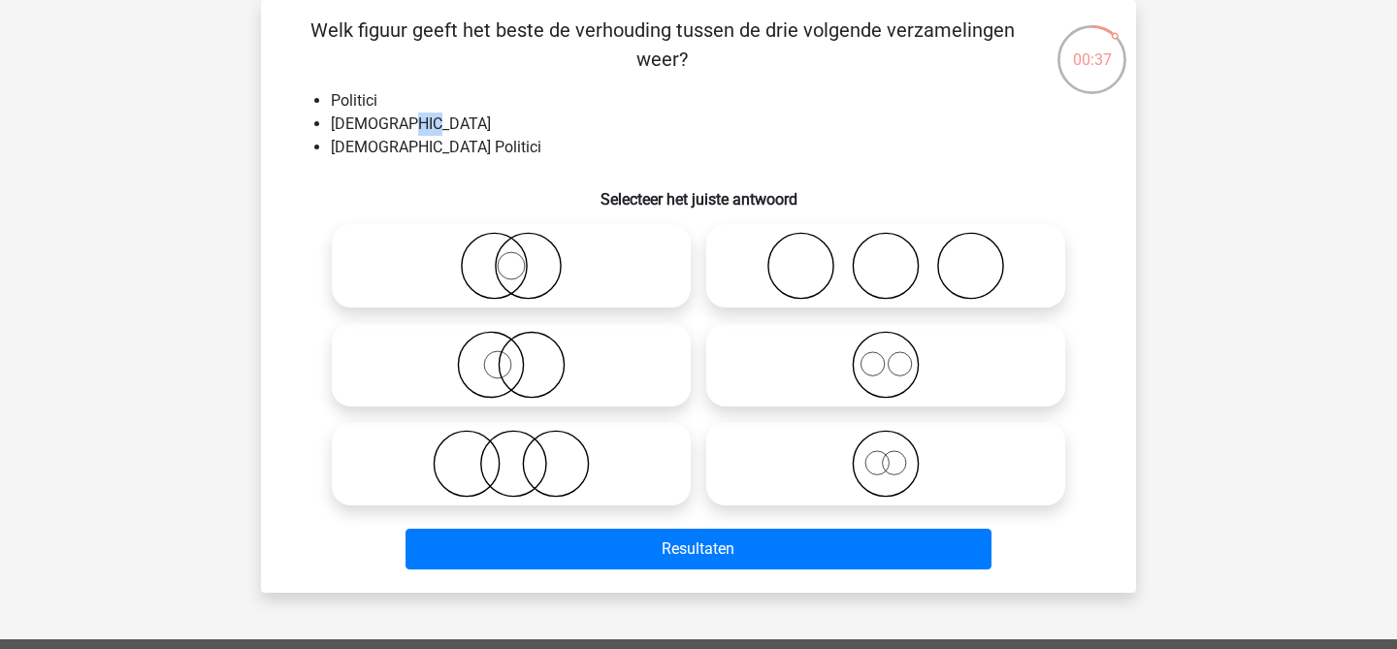
drag, startPoint x: 423, startPoint y: 123, endPoint x: 402, endPoint y: 123, distance: 21.3
click at [402, 123] on li "[DEMOGRAPHIC_DATA]" at bounding box center [718, 124] width 774 height 23
drag, startPoint x: 410, startPoint y: 123, endPoint x: 400, endPoint y: 123, distance: 10.7
click at [400, 123] on li "[DEMOGRAPHIC_DATA]" at bounding box center [718, 124] width 774 height 23
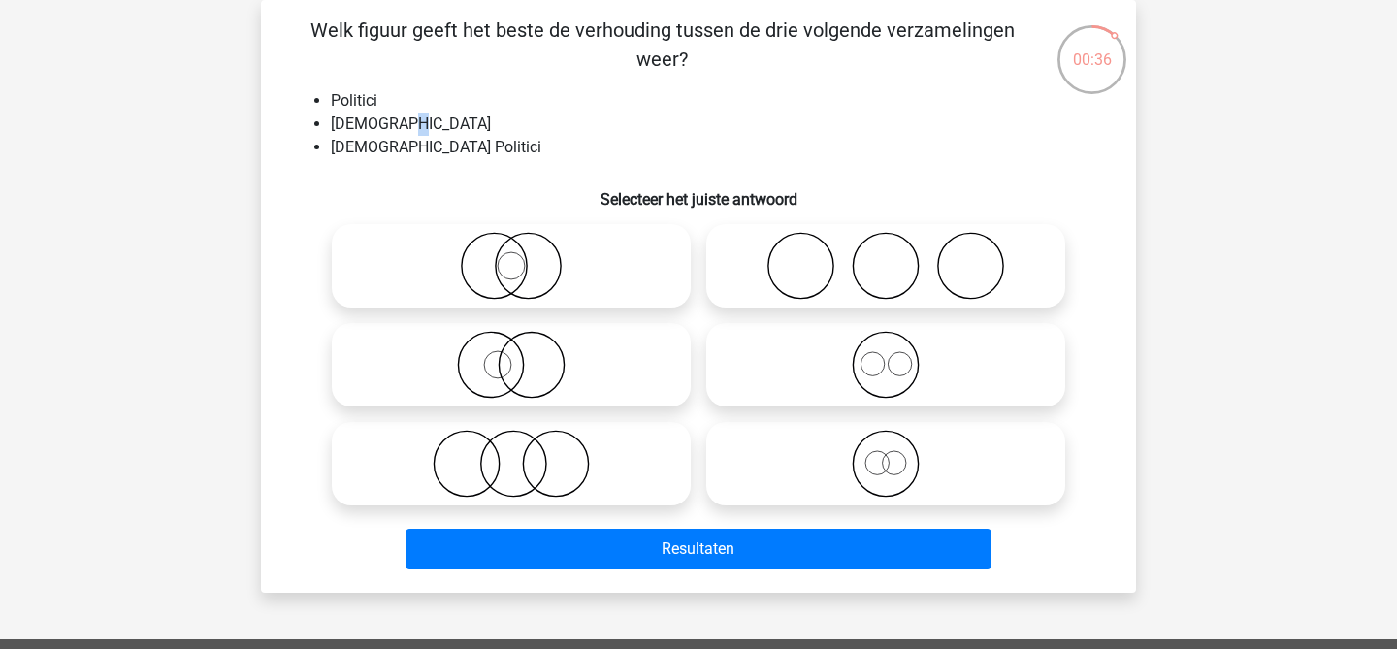
click at [400, 123] on li "[DEMOGRAPHIC_DATA]" at bounding box center [718, 124] width 774 height 23
click at [355, 149] on li "[DEMOGRAPHIC_DATA] Politici" at bounding box center [718, 147] width 774 height 23
click at [354, 109] on li "Politici" at bounding box center [718, 100] width 774 height 23
click at [353, 98] on li "Politici" at bounding box center [718, 100] width 774 height 23
click at [363, 106] on li "Politici" at bounding box center [718, 100] width 774 height 23
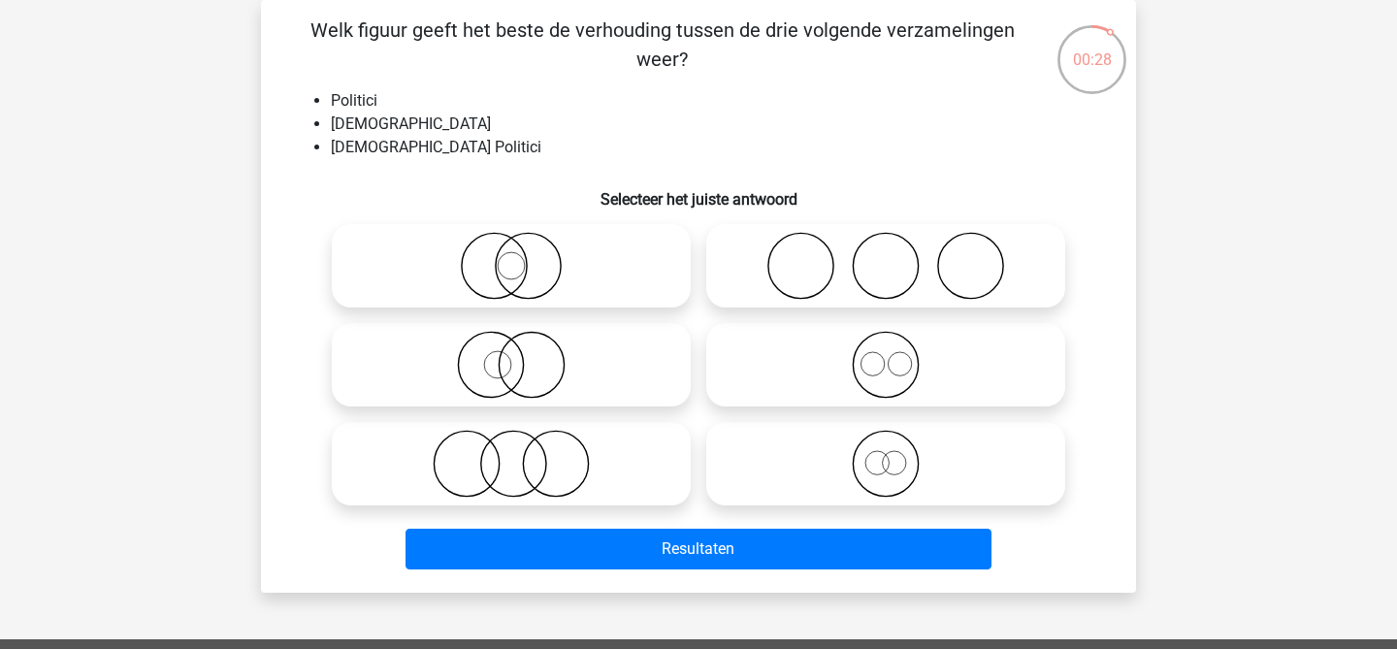
click at [363, 137] on li "[DEMOGRAPHIC_DATA] Politici" at bounding box center [718, 147] width 774 height 23
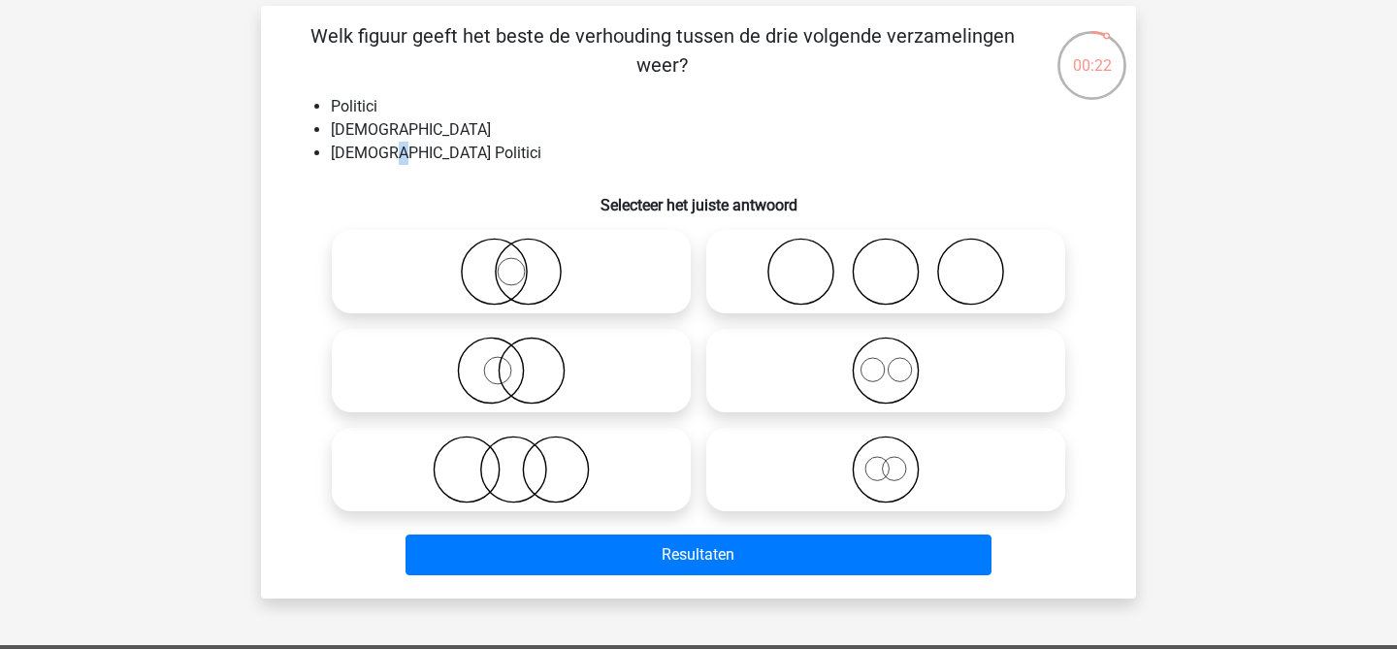
drag, startPoint x: 387, startPoint y: 159, endPoint x: 401, endPoint y: 159, distance: 13.6
click at [401, 159] on li "[DEMOGRAPHIC_DATA] Politici" at bounding box center [718, 153] width 774 height 23
click at [352, 111] on li "Politici" at bounding box center [718, 106] width 774 height 23
click at [873, 463] on icon at bounding box center [885, 470] width 343 height 68
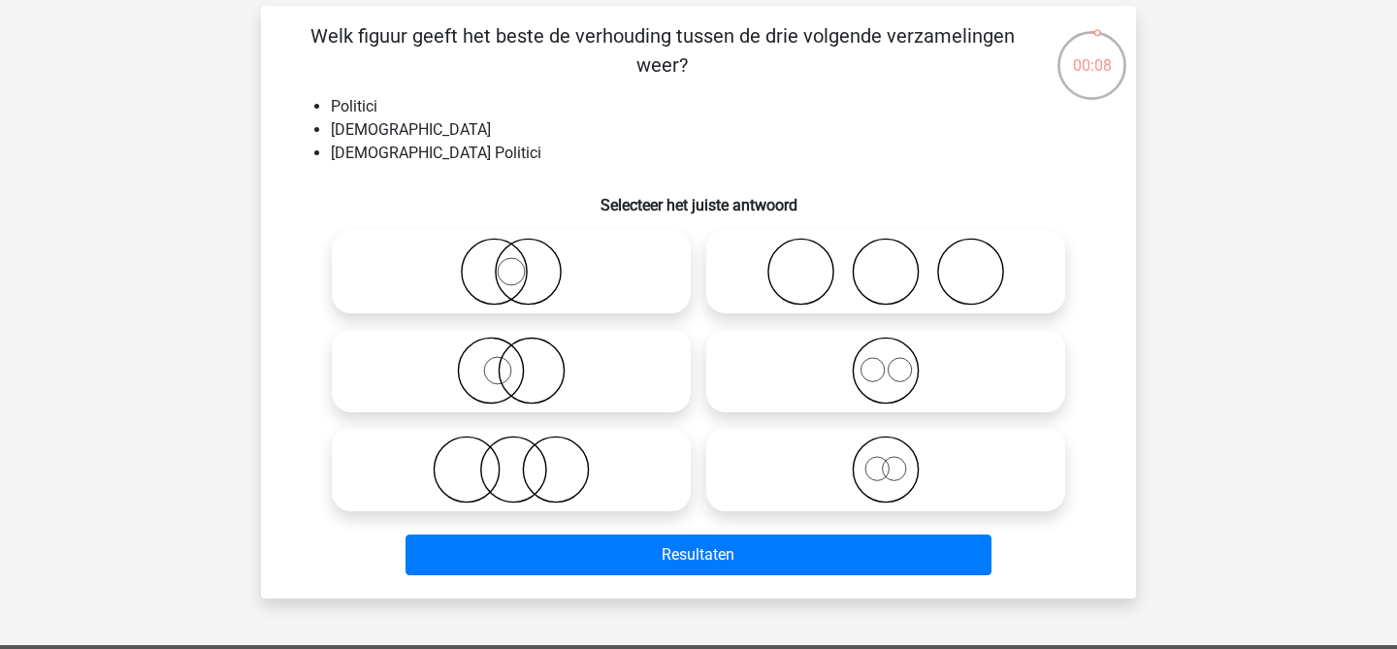
click at [886, 460] on input "radio" at bounding box center [892, 453] width 13 height 13
radio input "true"
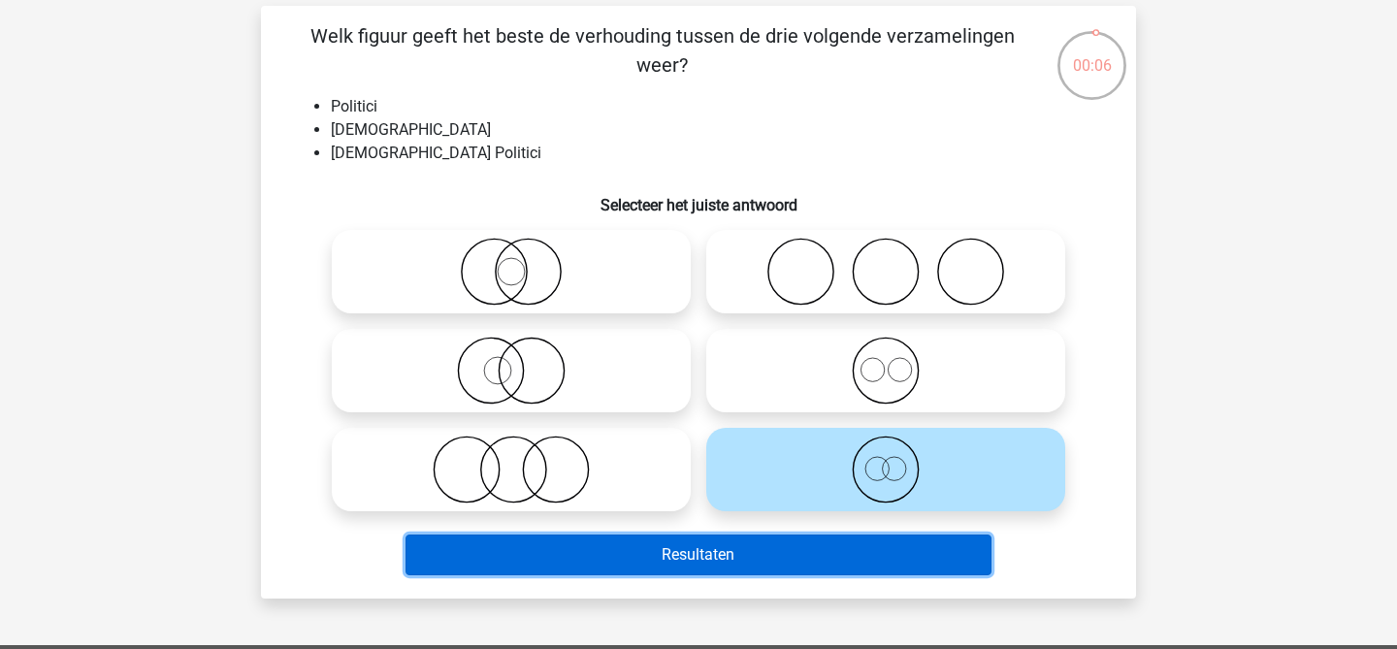
click at [797, 553] on button "Resultaten" at bounding box center [699, 555] width 587 height 41
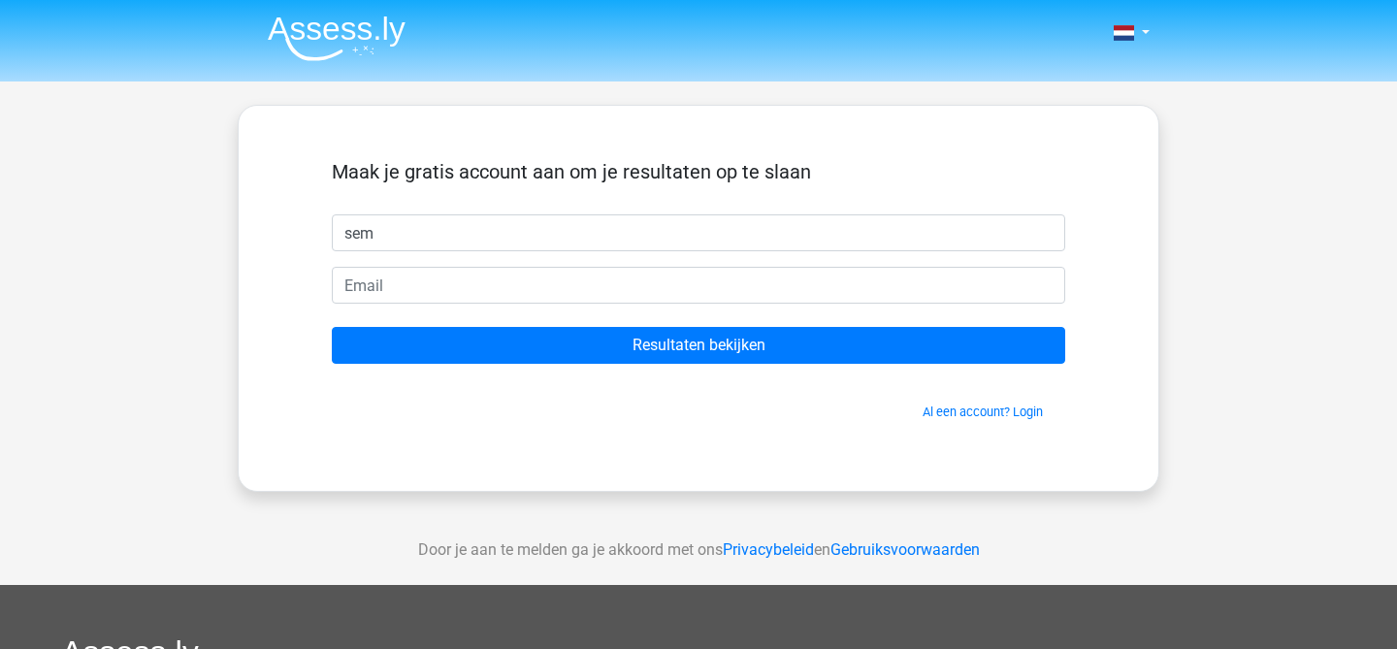
type input "sem"
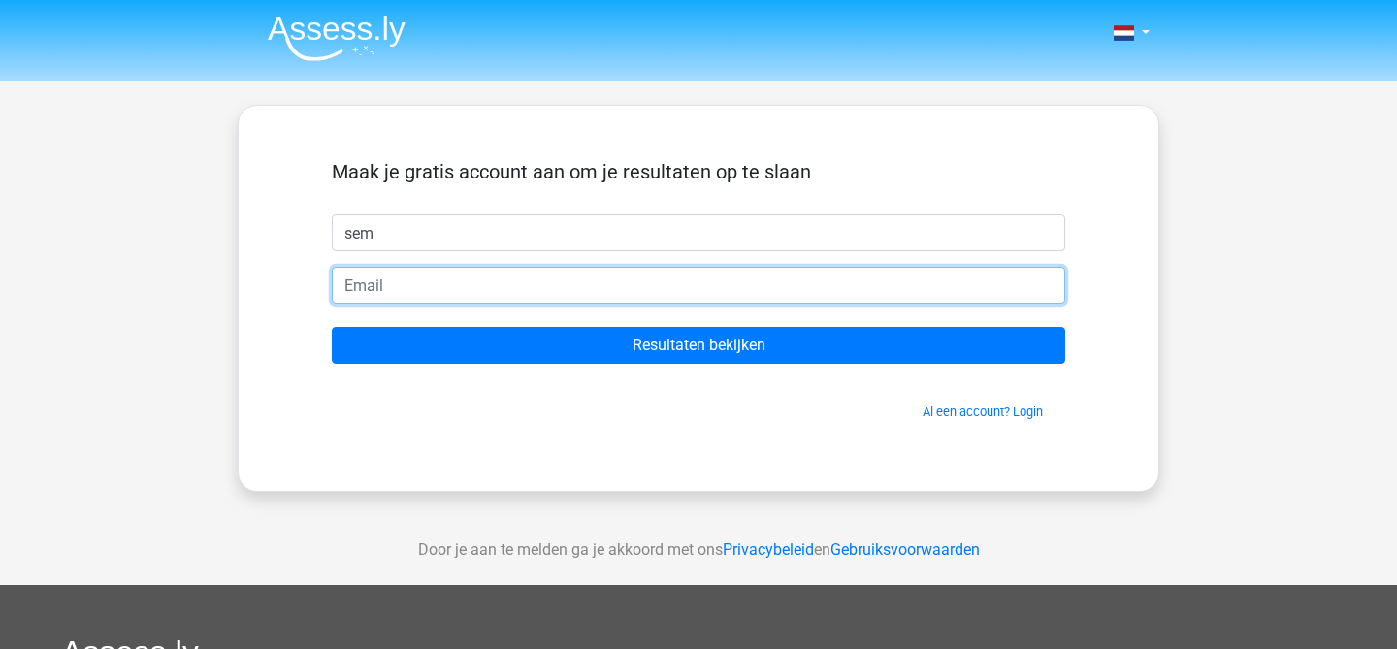
click at [410, 290] on input "email" at bounding box center [699, 285] width 734 height 37
type input "sem.rups@gmail.com"
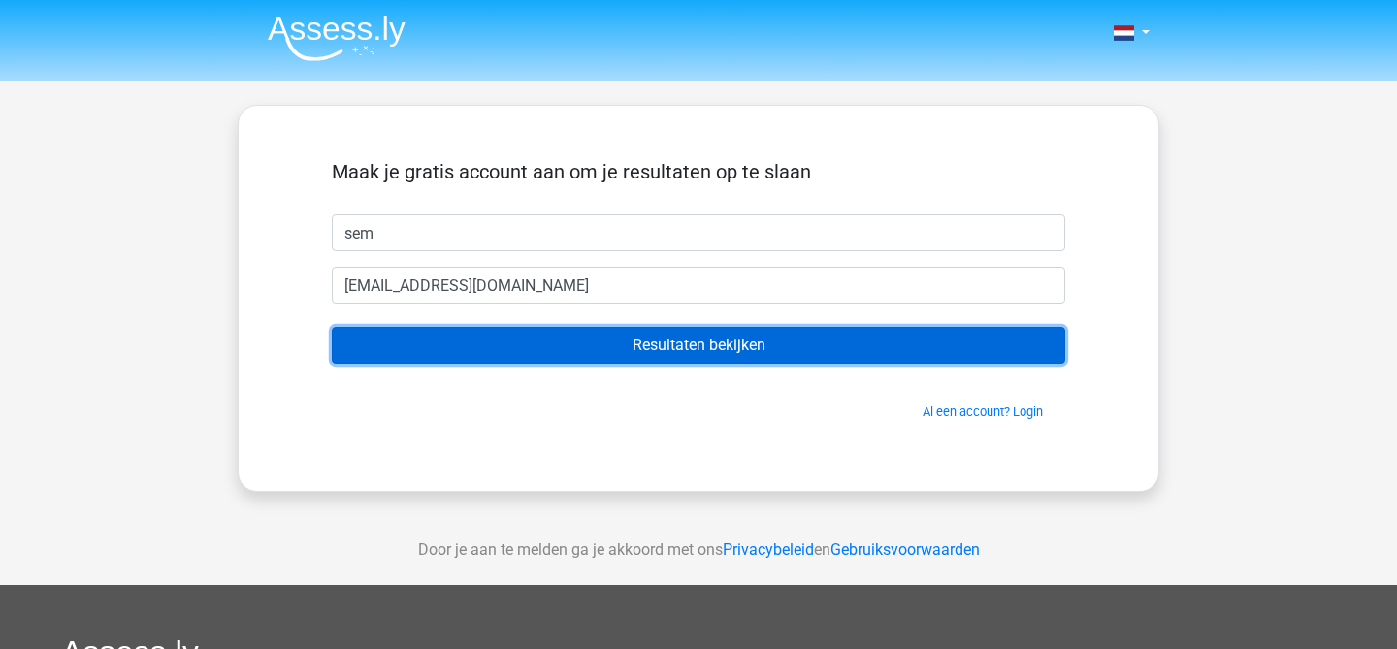
click at [463, 350] on input "Resultaten bekijken" at bounding box center [699, 345] width 734 height 37
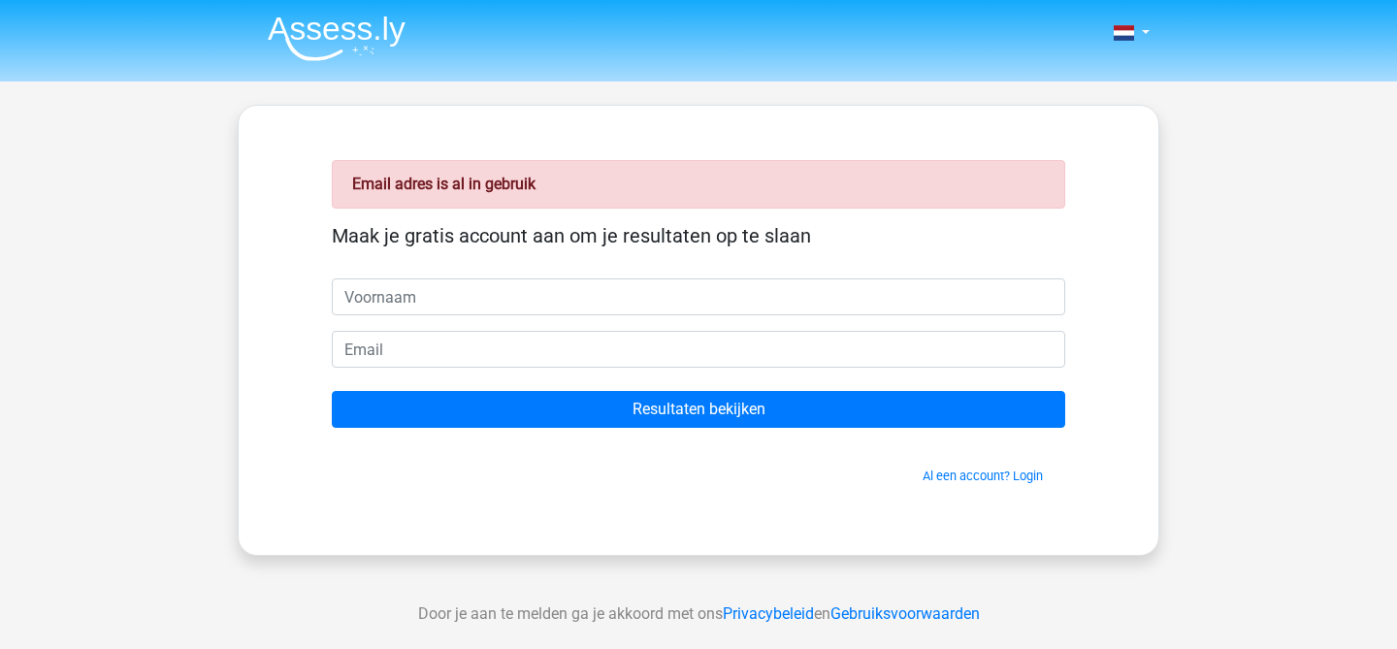
click at [449, 306] on input "text" at bounding box center [699, 296] width 734 height 37
type input "Sem"
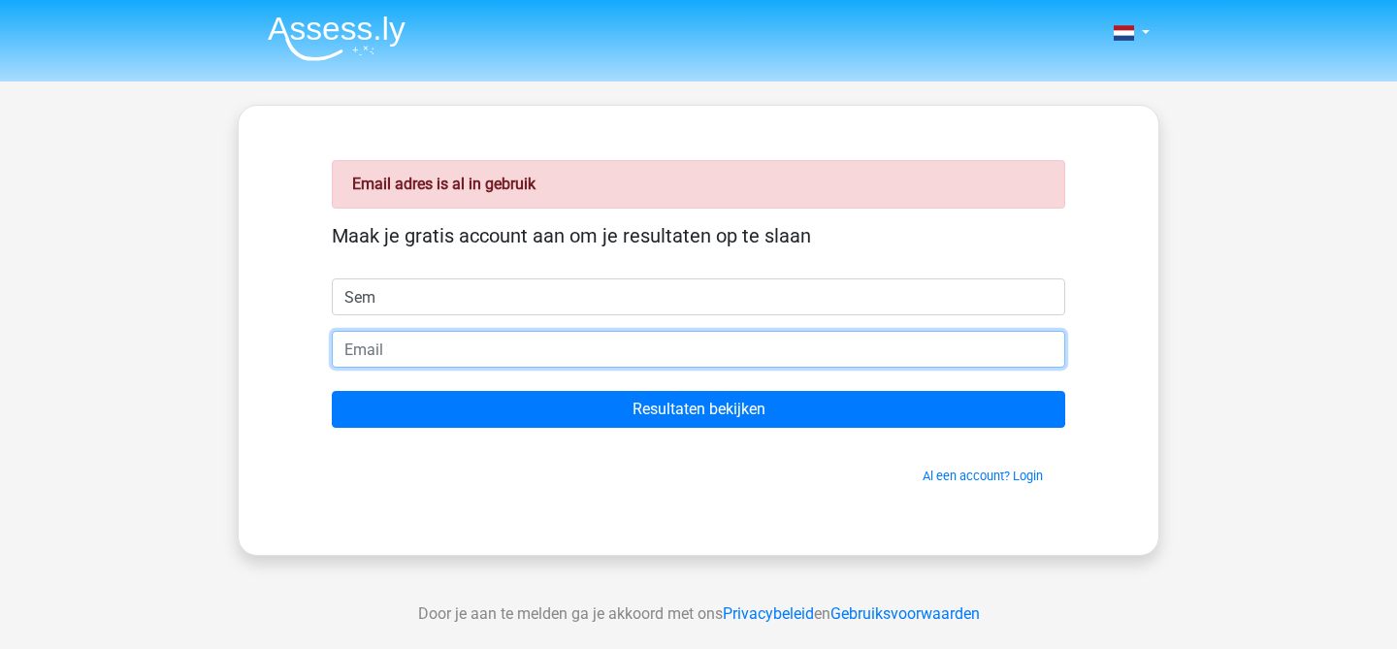
click at [441, 342] on input "email" at bounding box center [699, 349] width 734 height 37
type input "[EMAIL_ADDRESS][DOMAIN_NAME]"
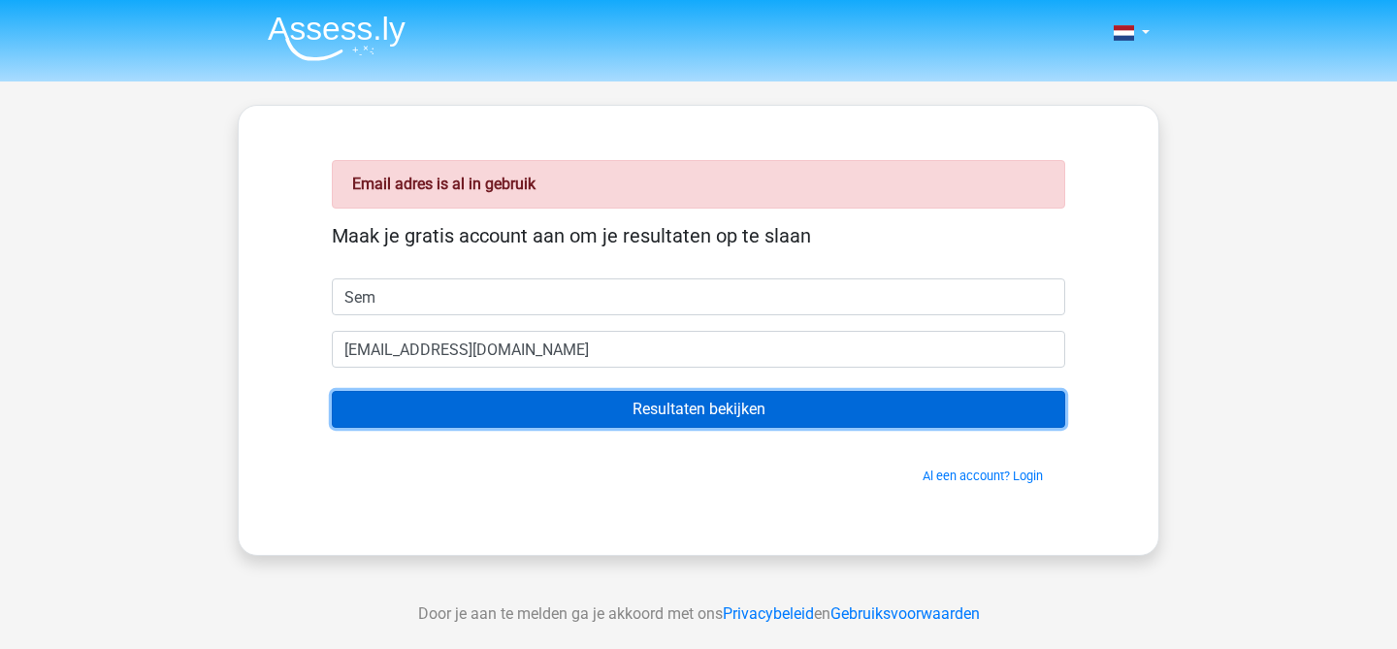
click at [483, 400] on input "Resultaten bekijken" at bounding box center [699, 409] width 734 height 37
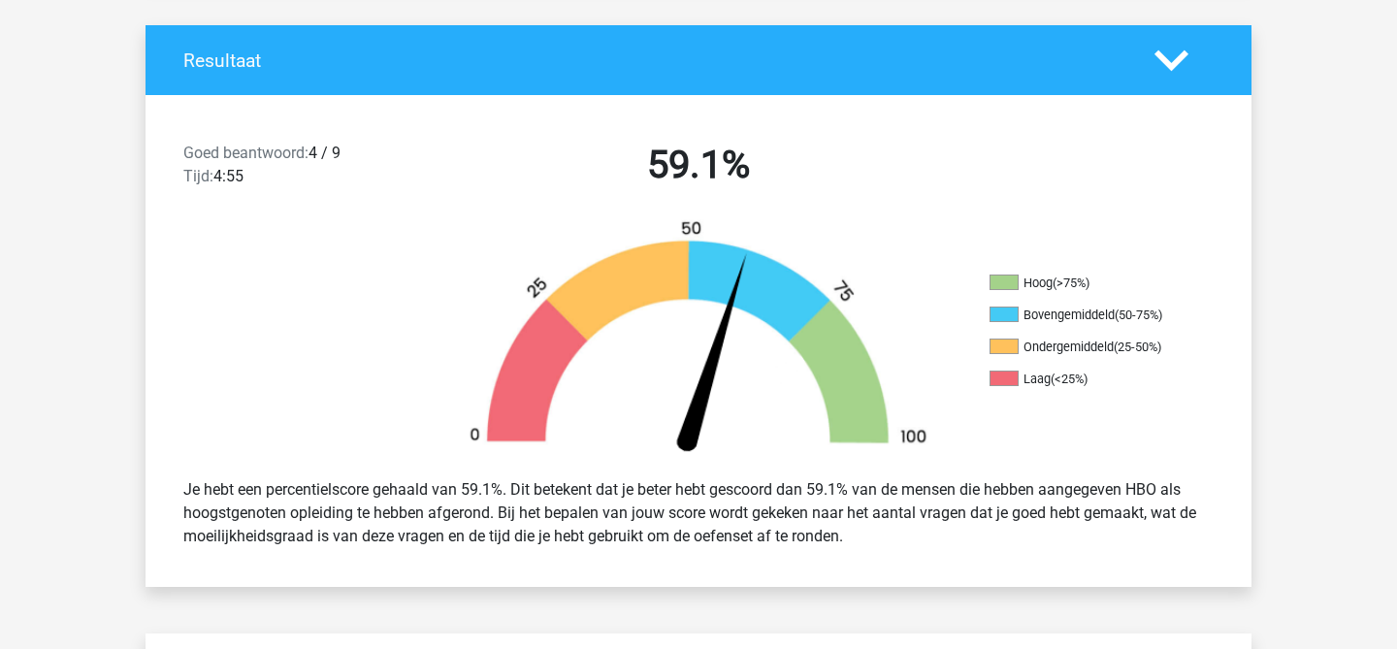
scroll to position [402, 0]
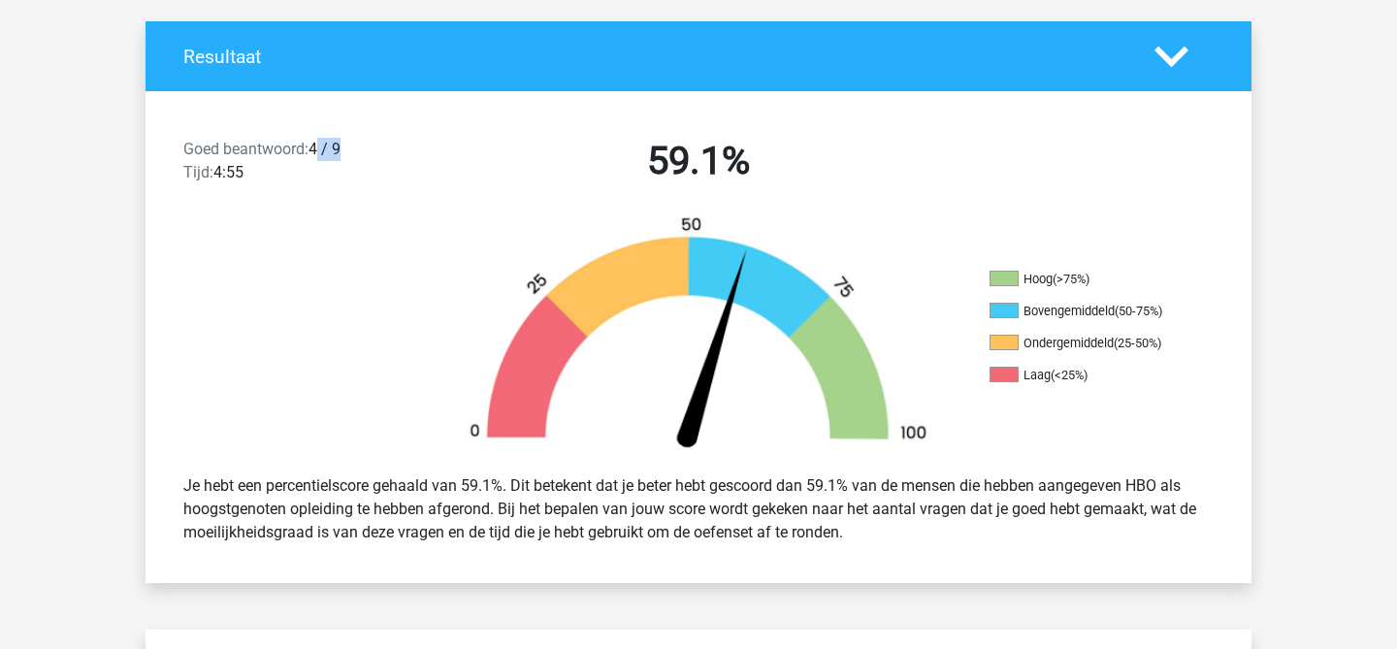
drag, startPoint x: 318, startPoint y: 148, endPoint x: 351, endPoint y: 148, distance: 33.0
click at [351, 148] on div "Goed beantwoord: 4 / 9 Tijd: 4:55" at bounding box center [301, 165] width 265 height 54
click at [348, 213] on div "Goed beantwoord: 4 / 9 Tijd: 4:55 59.1%" at bounding box center [699, 164] width 1106 height 101
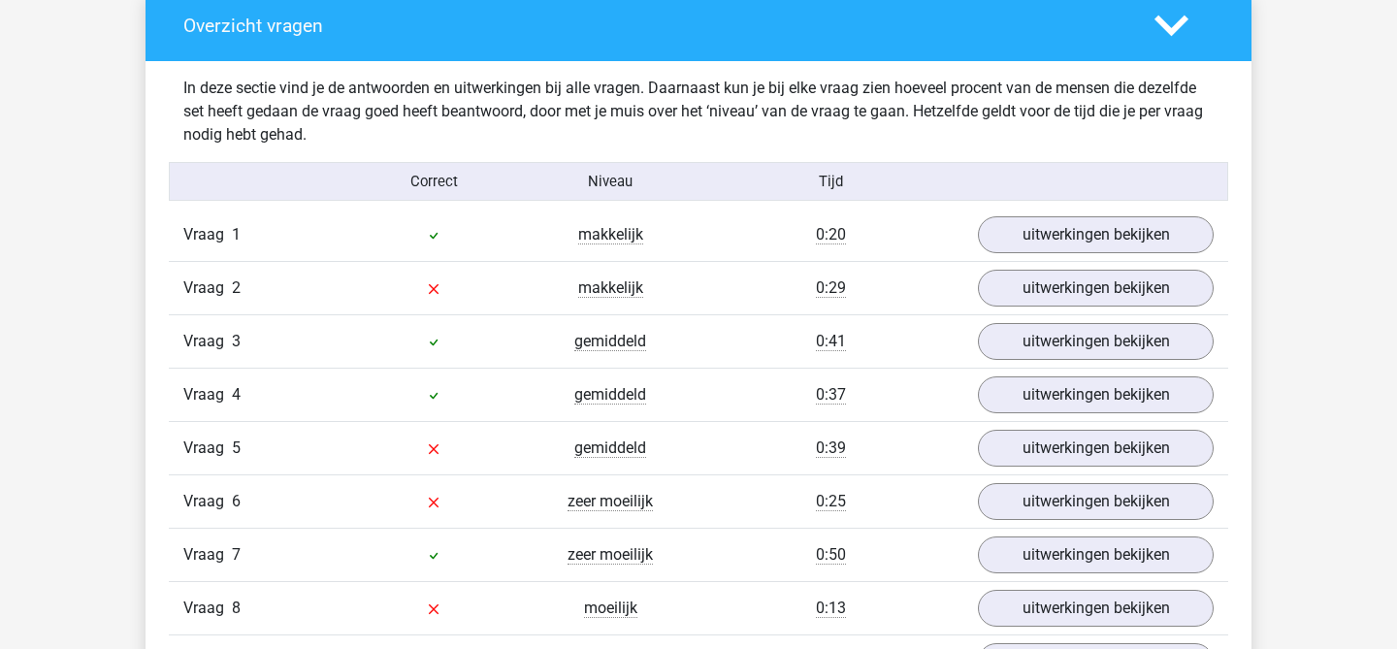
scroll to position [2008, 0]
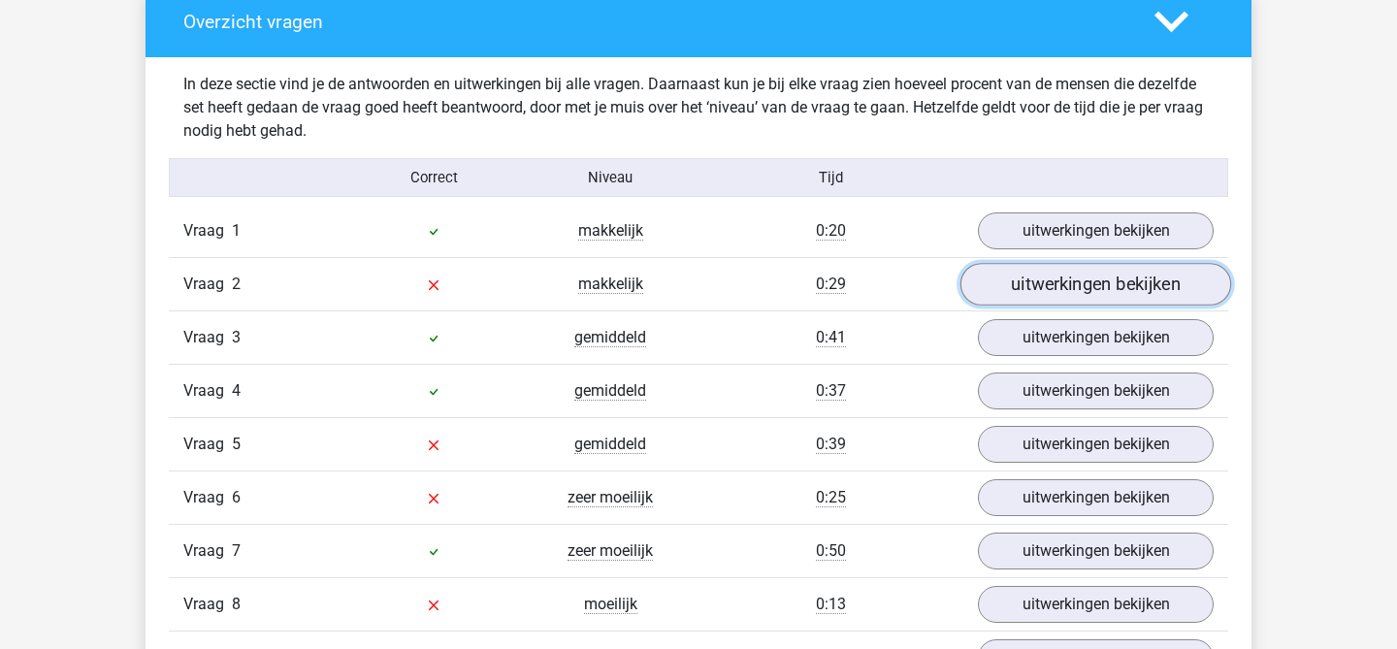
click at [1007, 277] on link "uitwerkingen bekijken" at bounding box center [1096, 284] width 271 height 43
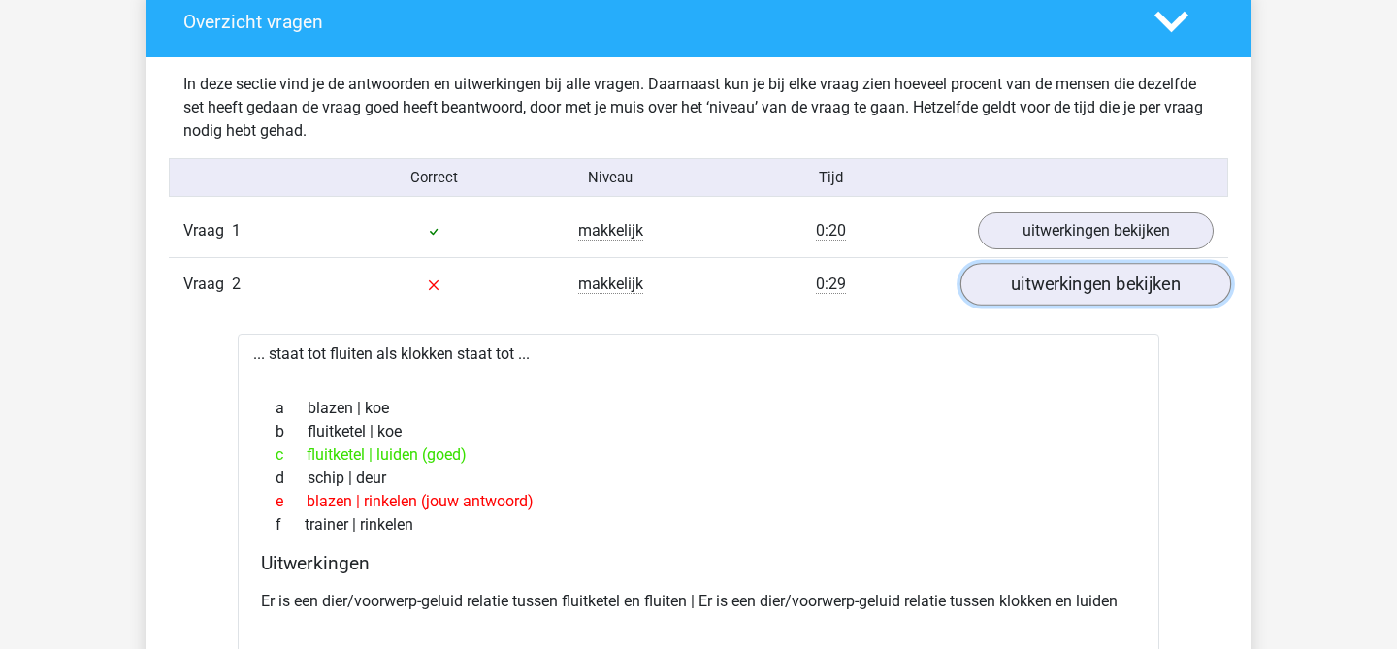
click at [1009, 299] on link "uitwerkingen bekijken" at bounding box center [1096, 284] width 271 height 43
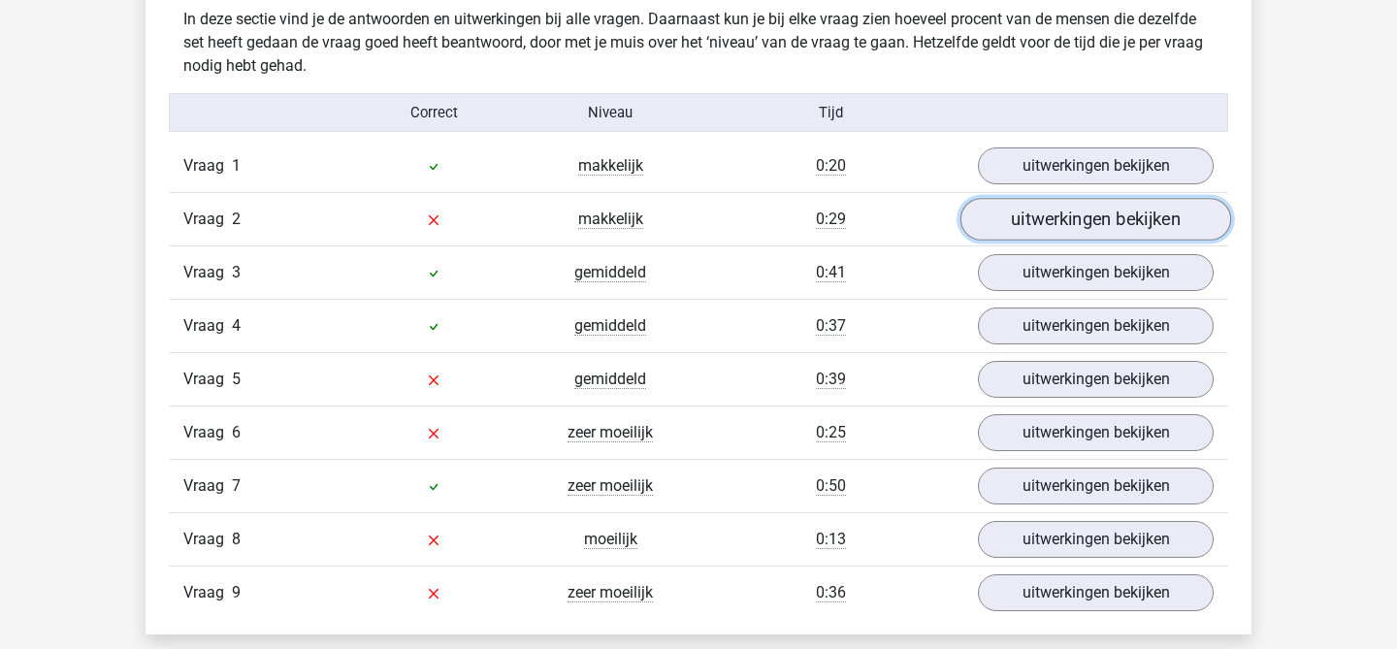
scroll to position [2055, 0]
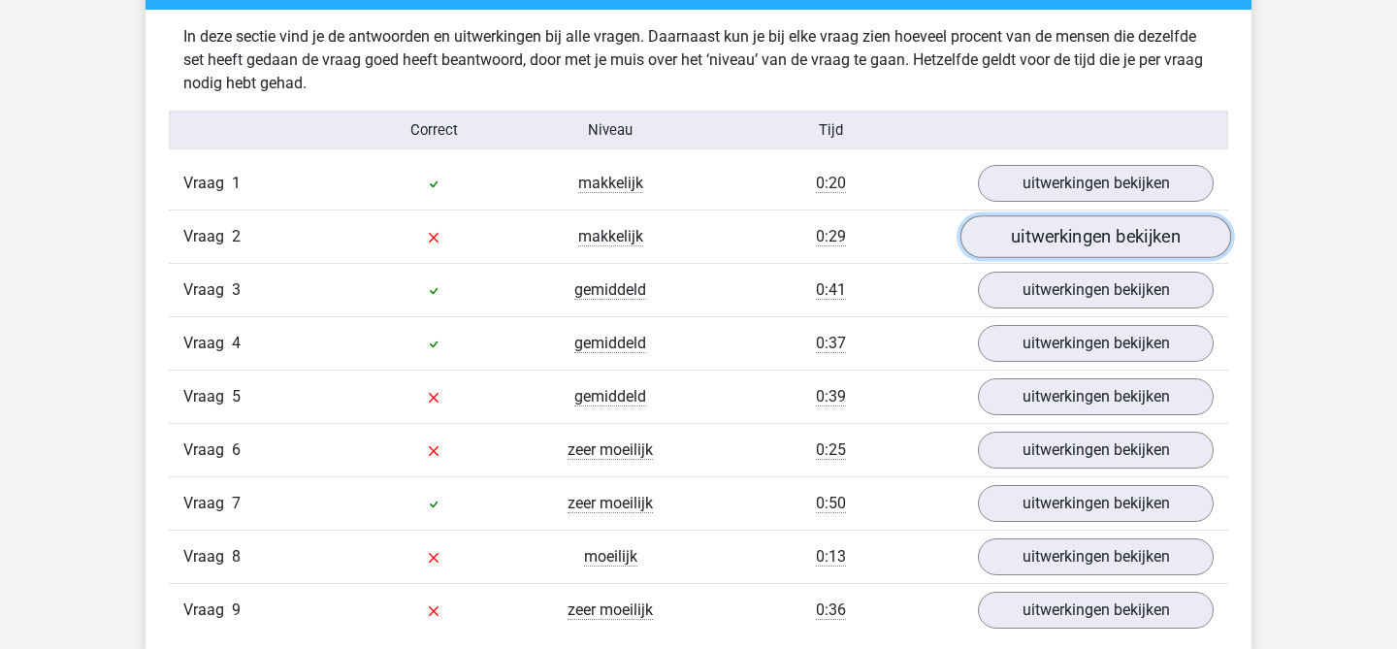
click at [1055, 223] on link "uitwerkingen bekijken" at bounding box center [1096, 236] width 271 height 43
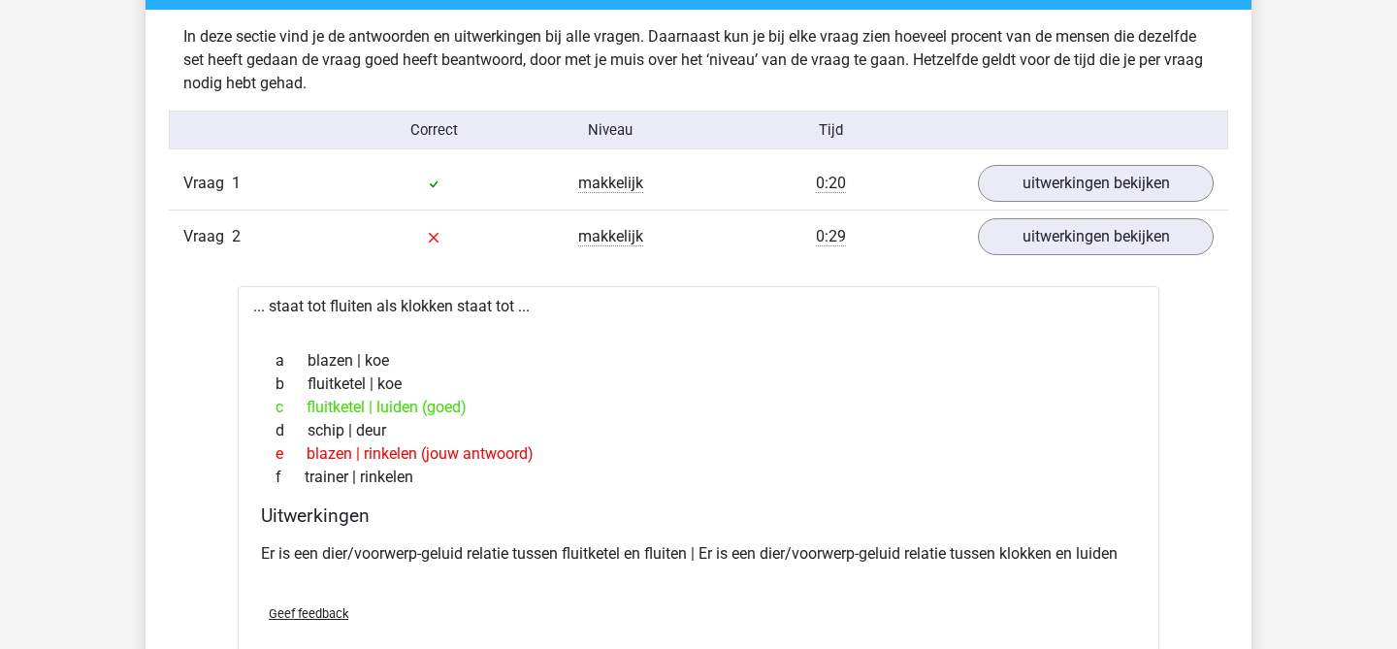
click at [331, 406] on div "c fluitketel | luiden (goed)" at bounding box center [698, 407] width 875 height 23
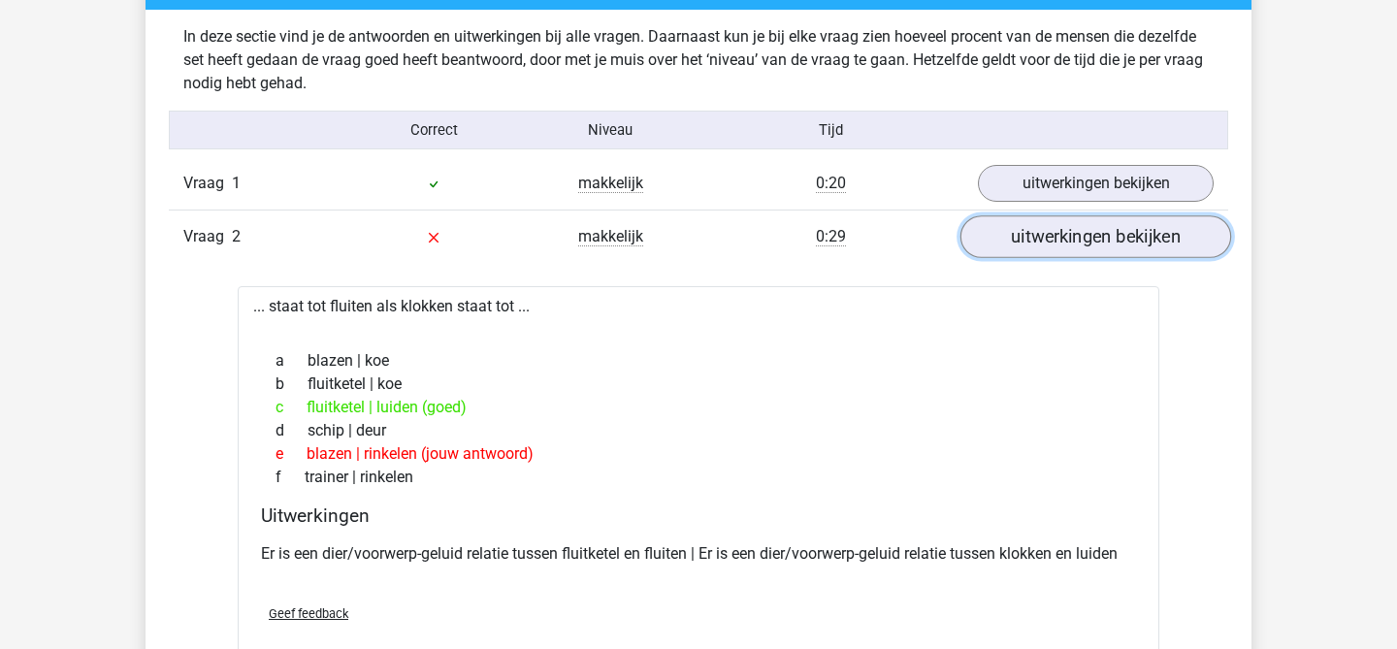
click at [1047, 245] on link "uitwerkingen bekijken" at bounding box center [1096, 236] width 271 height 43
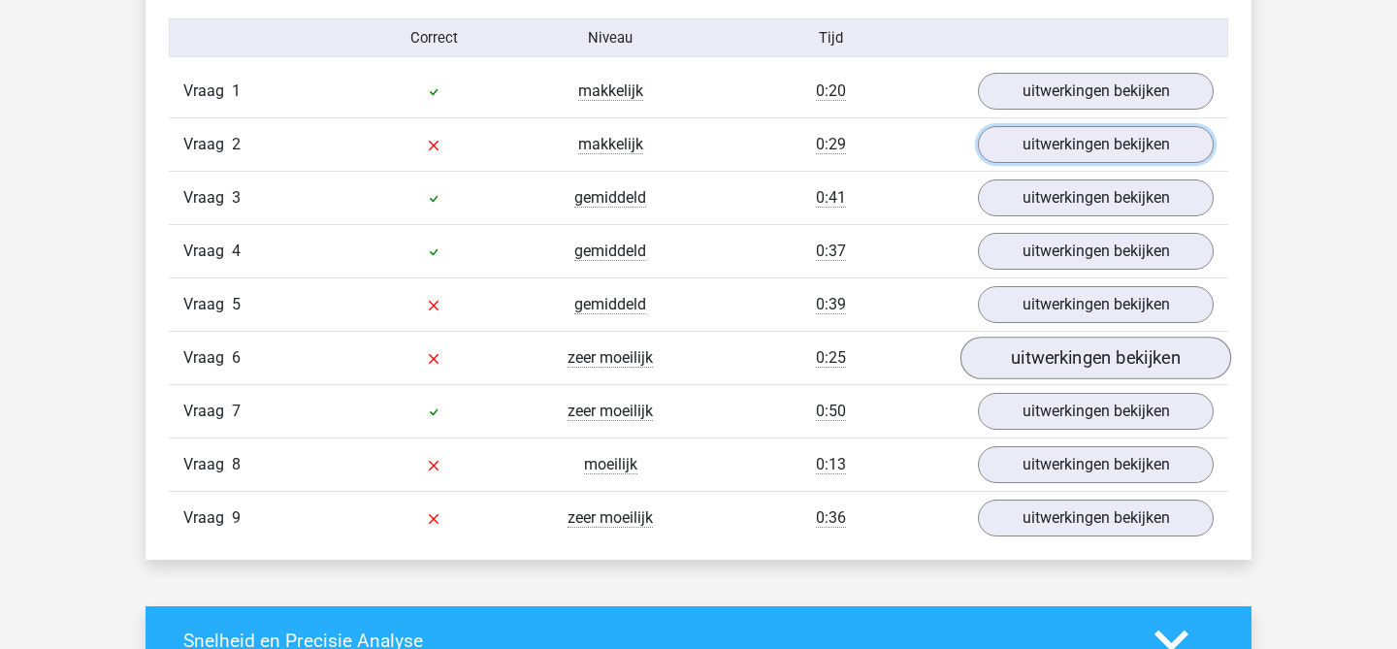
scroll to position [2099, 0]
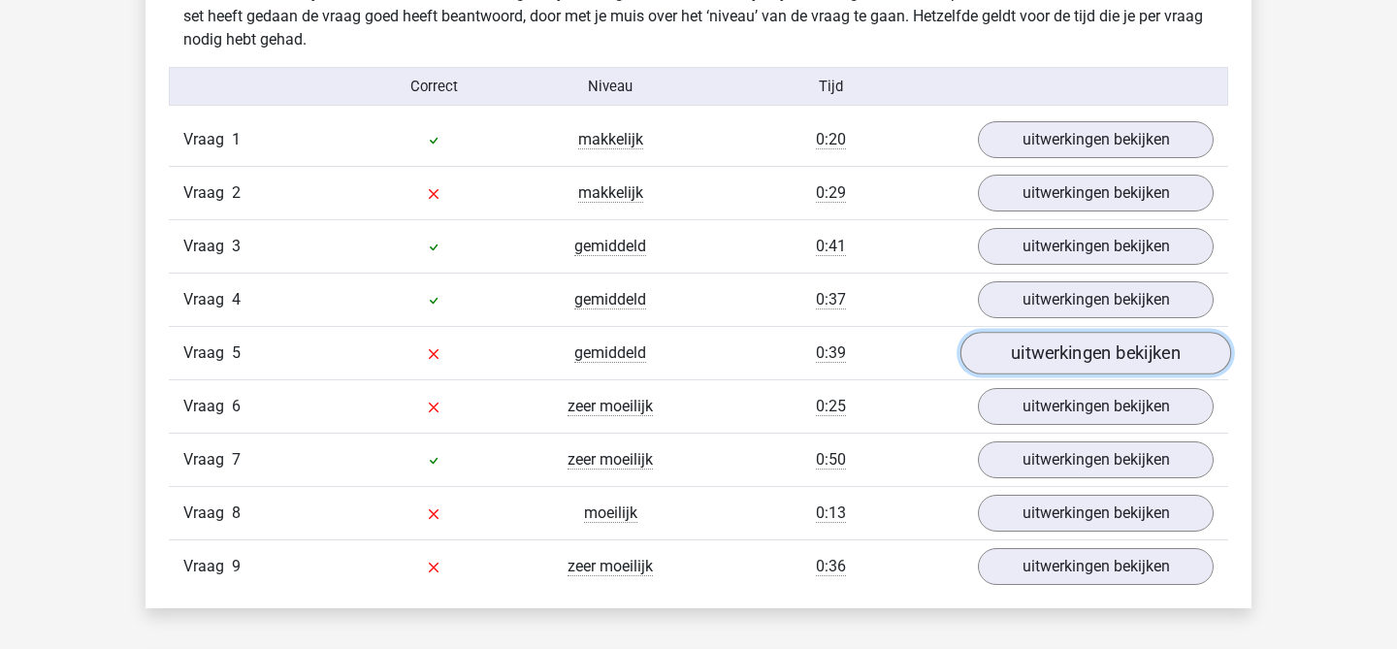
click at [1039, 359] on link "uitwerkingen bekijken" at bounding box center [1096, 353] width 271 height 43
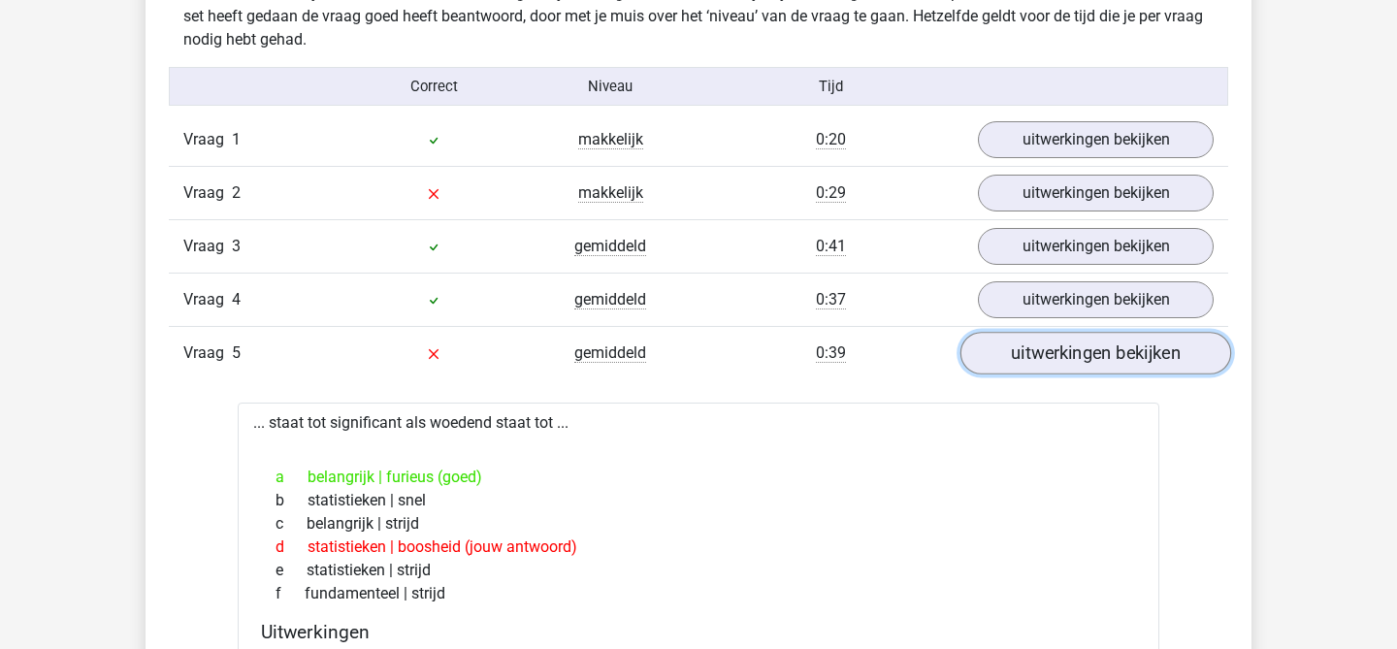
scroll to position [2301, 0]
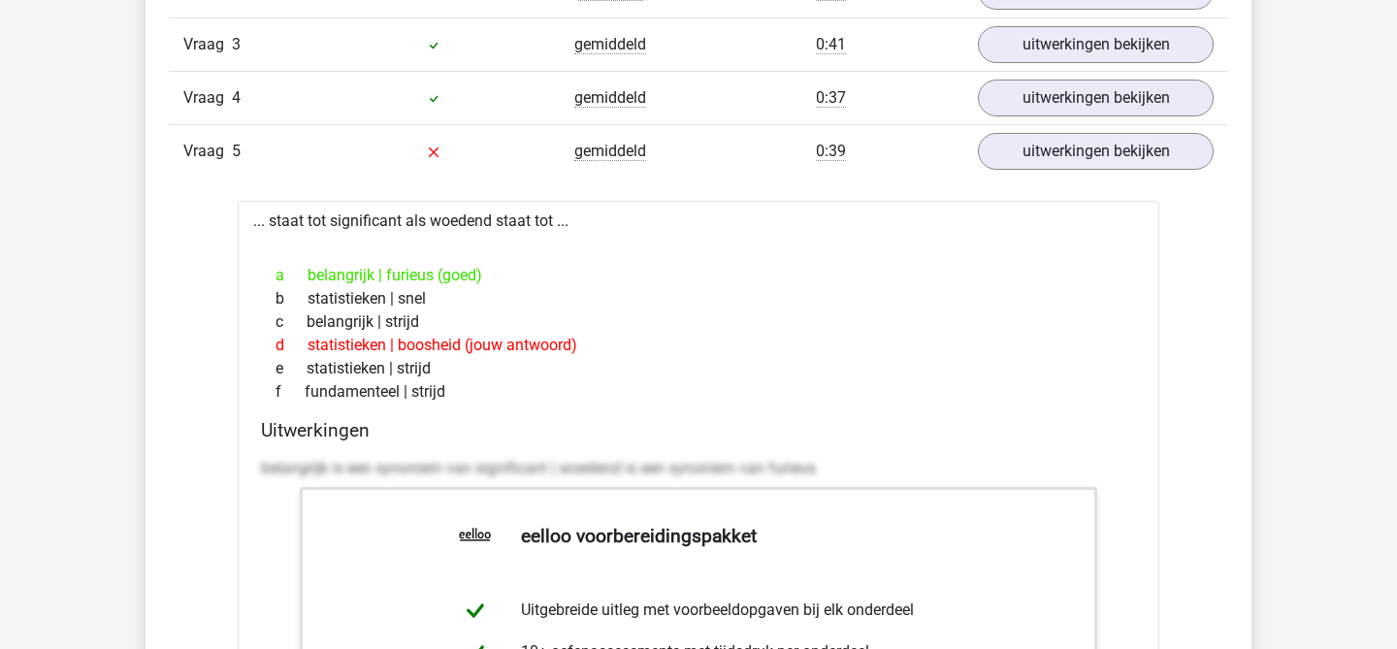
click at [452, 234] on div at bounding box center [698, 241] width 891 height 16
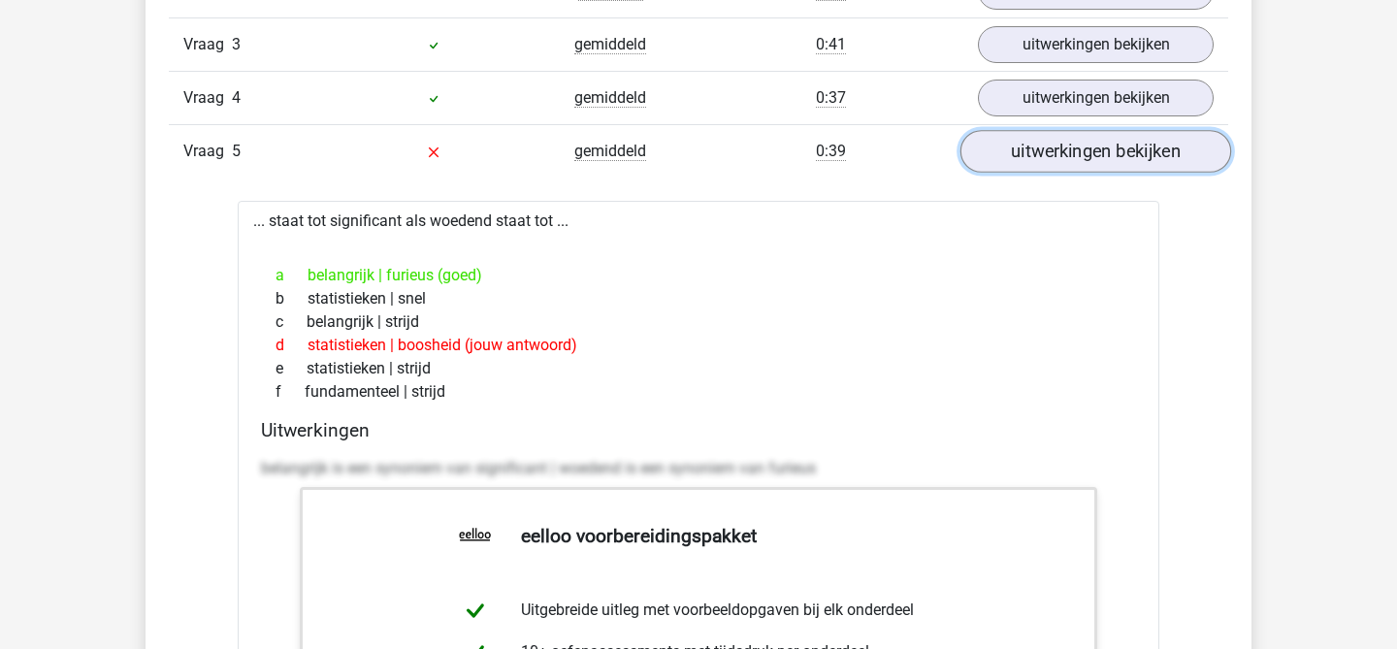
click at [1087, 155] on link "uitwerkingen bekijken" at bounding box center [1096, 151] width 271 height 43
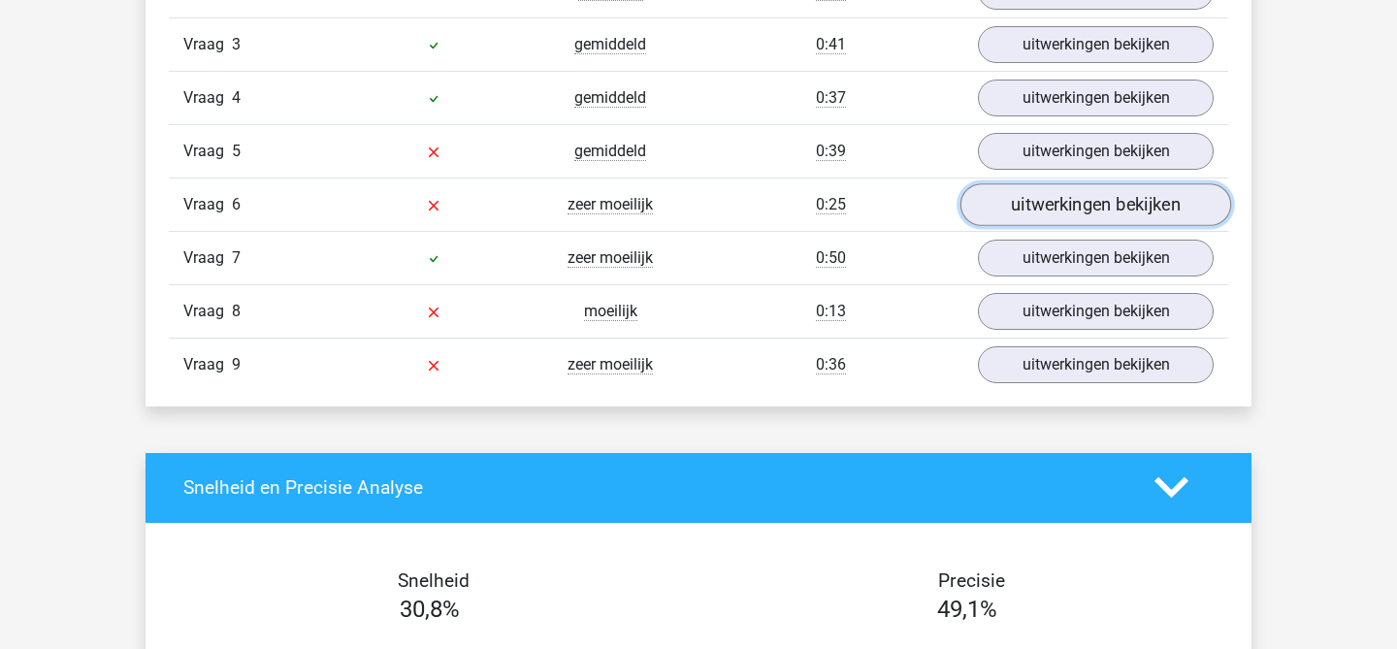
click at [1044, 201] on link "uitwerkingen bekijken" at bounding box center [1096, 204] width 271 height 43
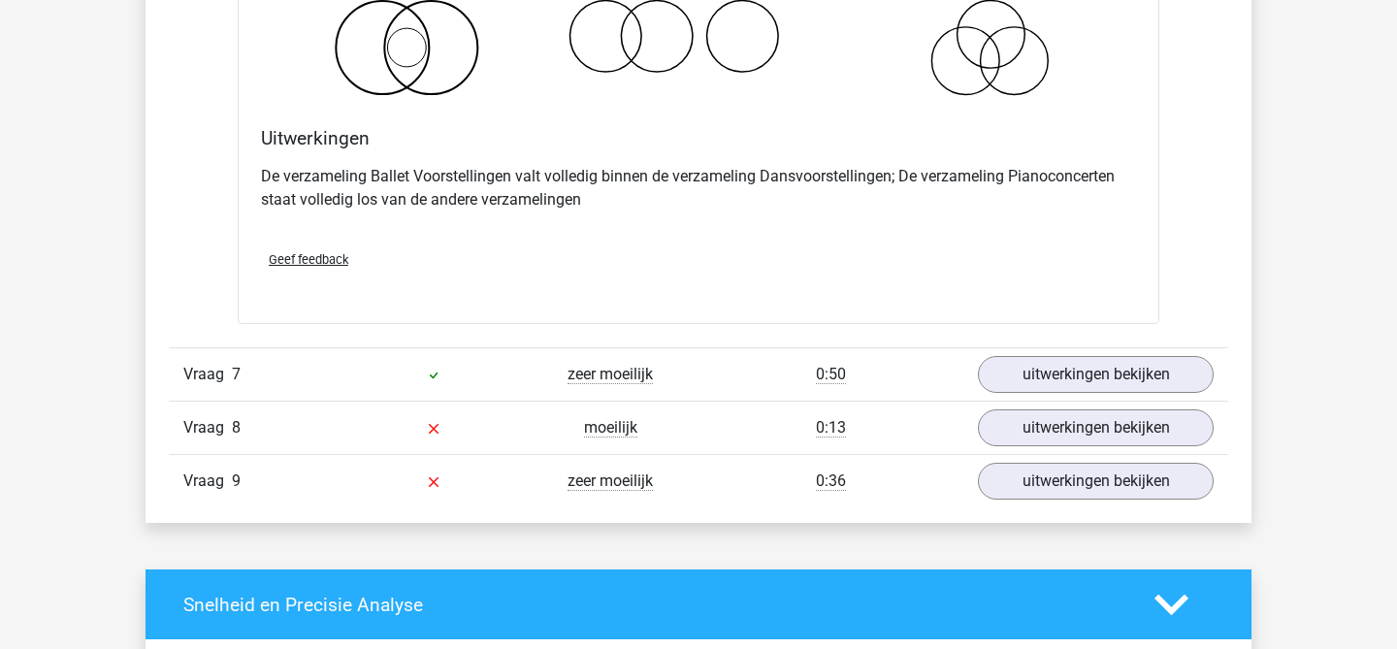
scroll to position [2947, 0]
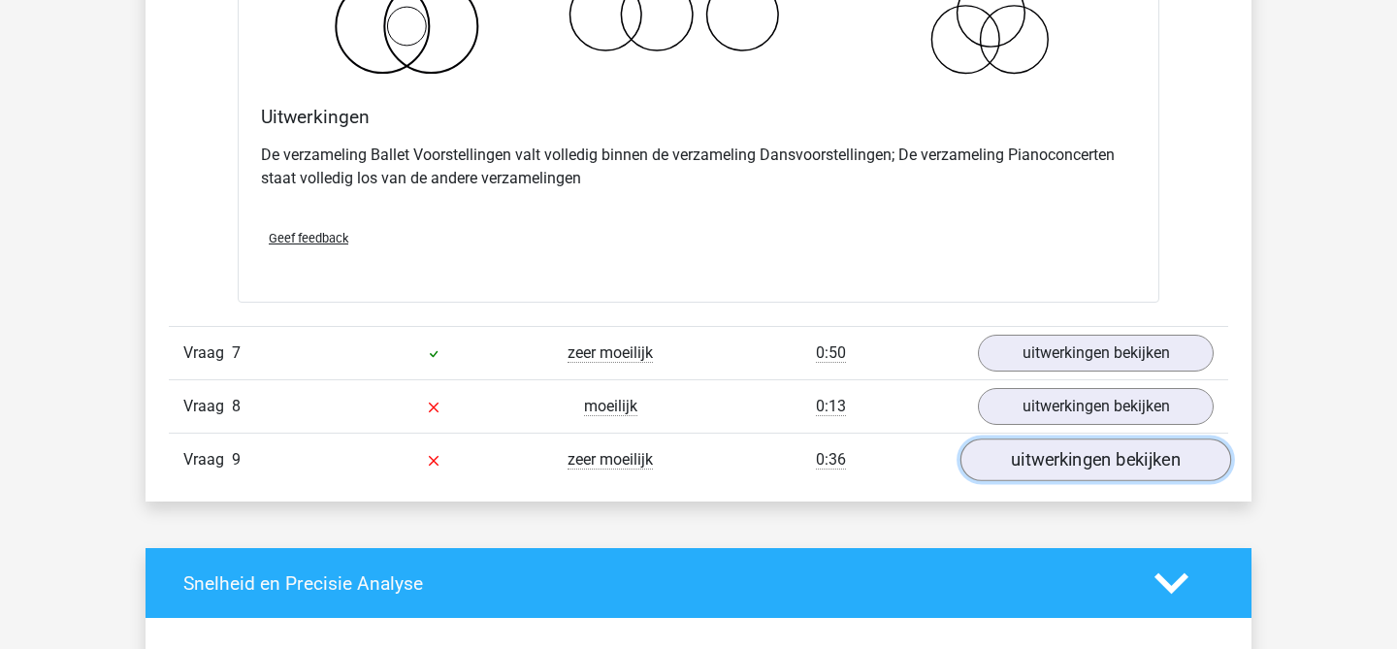
click at [1028, 449] on link "uitwerkingen bekijken" at bounding box center [1096, 460] width 271 height 43
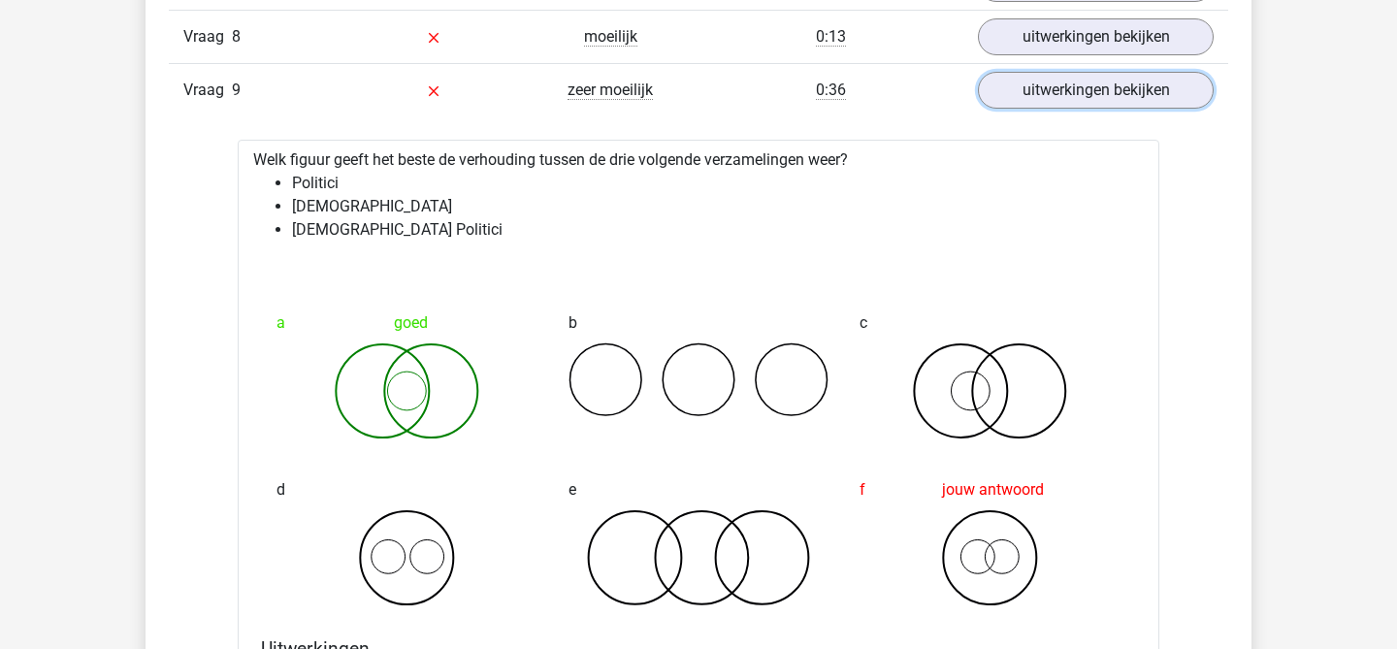
scroll to position [3318, 0]
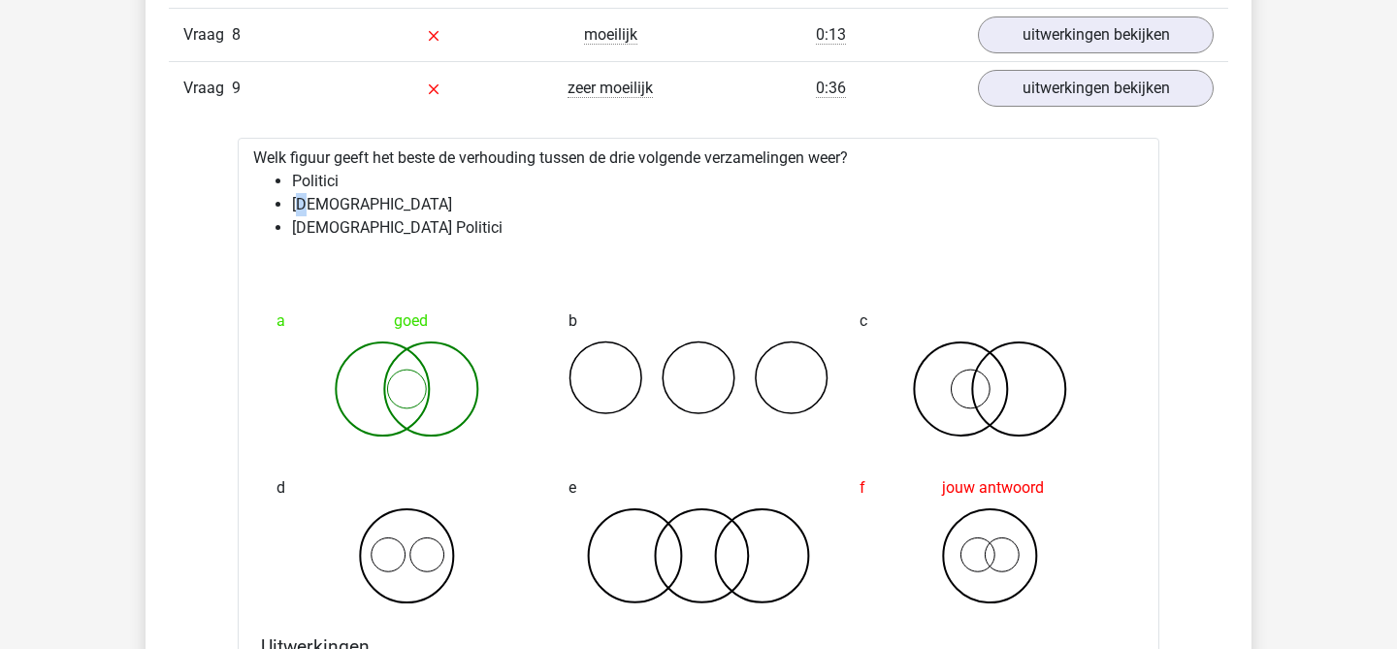
drag, startPoint x: 301, startPoint y: 203, endPoint x: 315, endPoint y: 203, distance: 14.6
click at [315, 203] on li "[DEMOGRAPHIC_DATA]" at bounding box center [718, 204] width 852 height 23
drag, startPoint x: 303, startPoint y: 184, endPoint x: 324, endPoint y: 184, distance: 21.3
click at [324, 184] on li "Politici" at bounding box center [718, 181] width 852 height 23
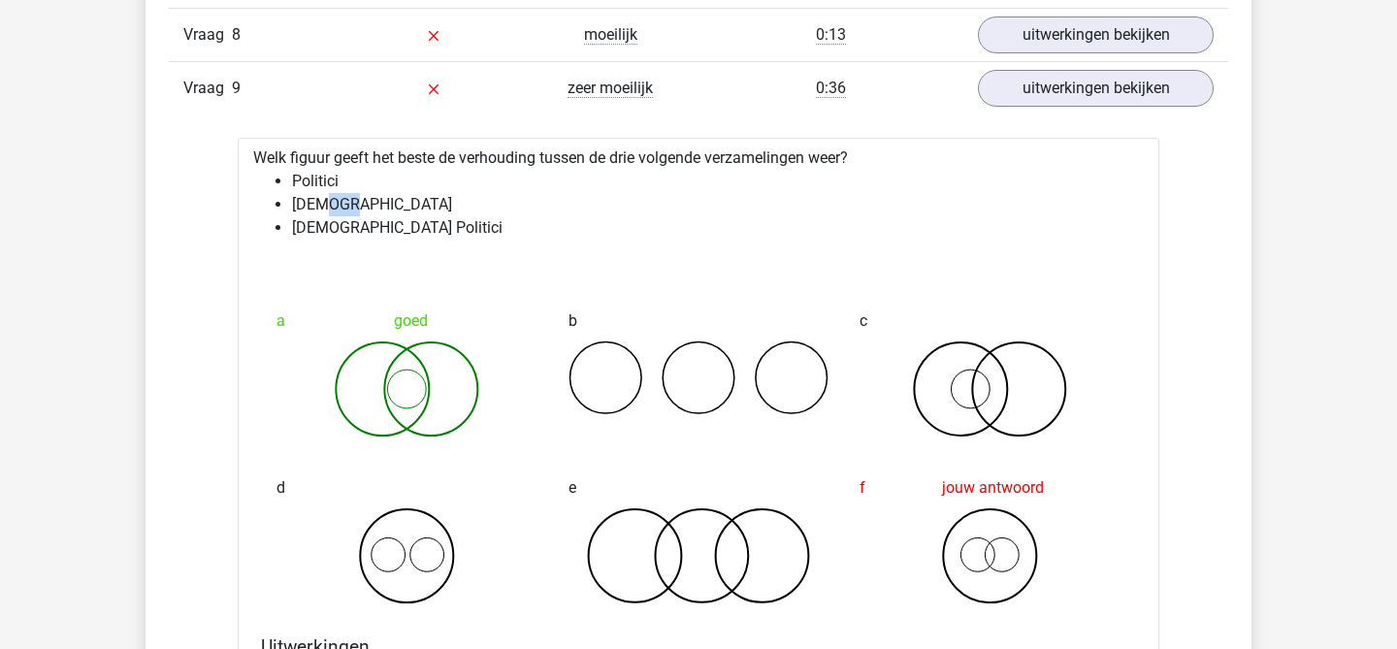
drag, startPoint x: 324, startPoint y: 200, endPoint x: 348, endPoint y: 200, distance: 24.3
click at [348, 200] on li "[DEMOGRAPHIC_DATA]" at bounding box center [718, 204] width 852 height 23
drag, startPoint x: 337, startPoint y: 229, endPoint x: 376, endPoint y: 230, distance: 38.8
click at [376, 230] on li "[DEMOGRAPHIC_DATA] Politici" at bounding box center [718, 227] width 852 height 23
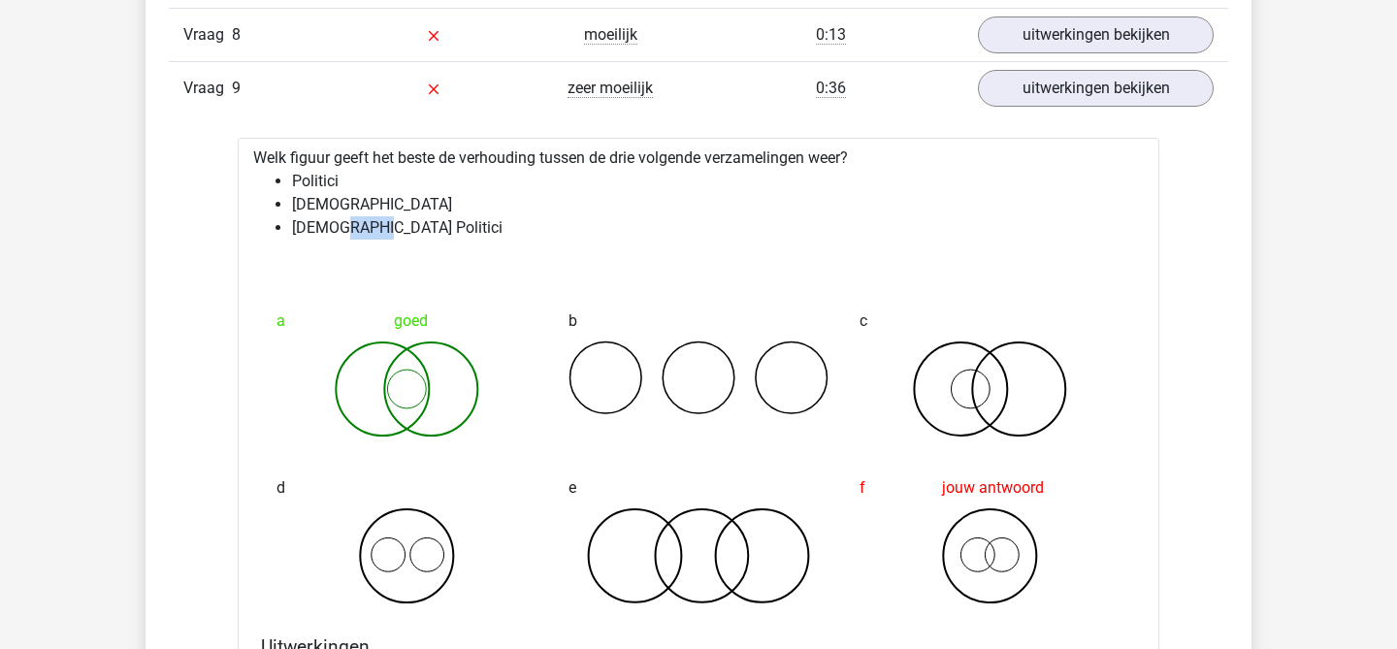
click at [376, 230] on li "[DEMOGRAPHIC_DATA] Politici" at bounding box center [718, 227] width 852 height 23
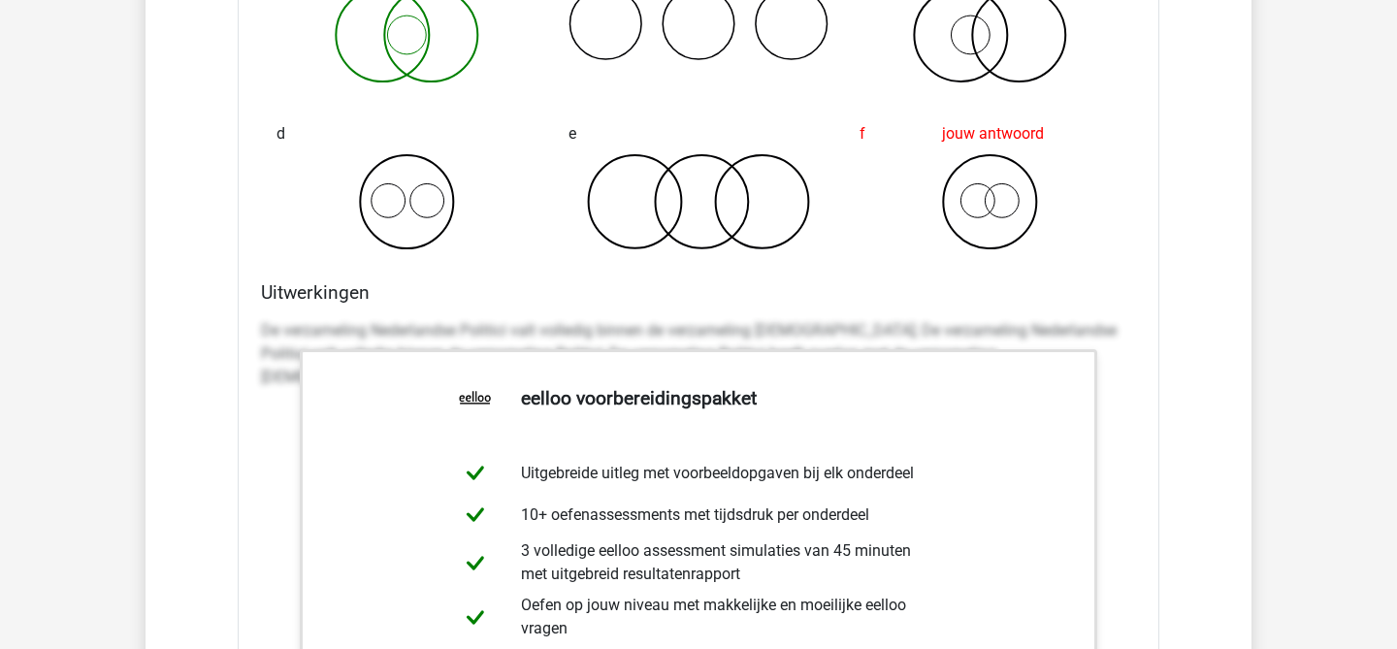
scroll to position [3653, 0]
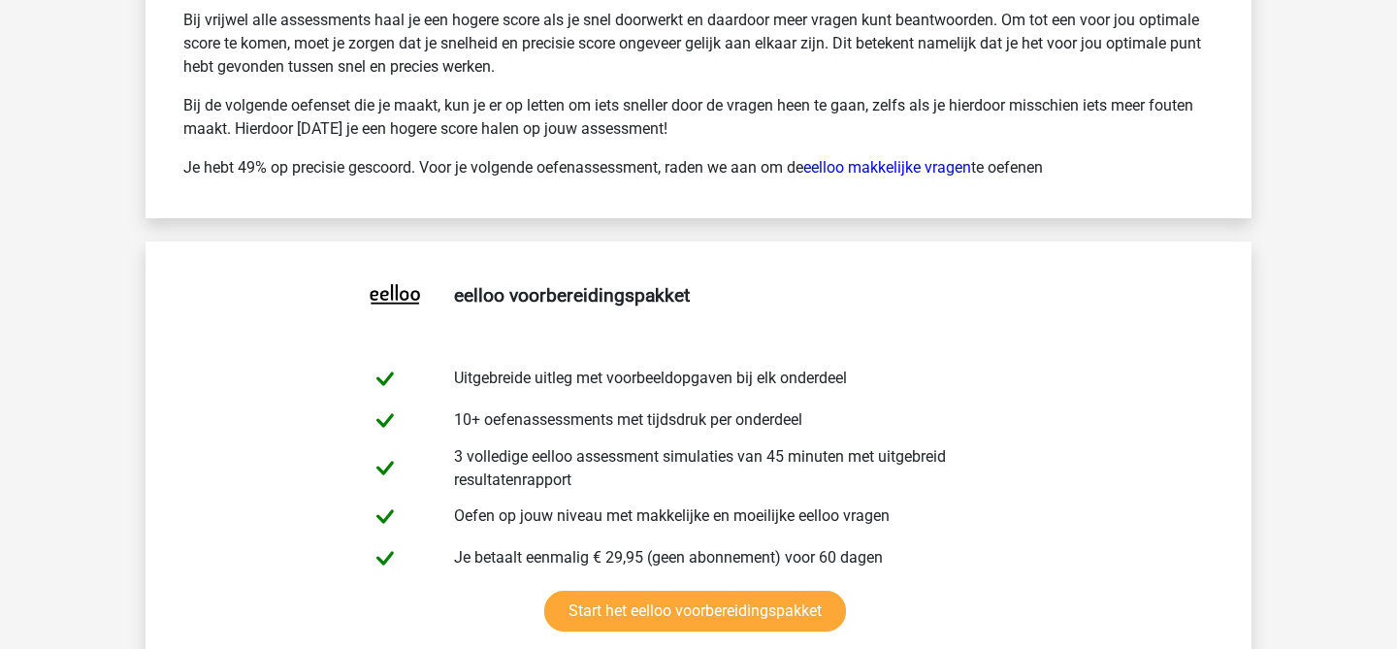
scroll to position [5587, 0]
